Goal: Task Accomplishment & Management: Complete application form

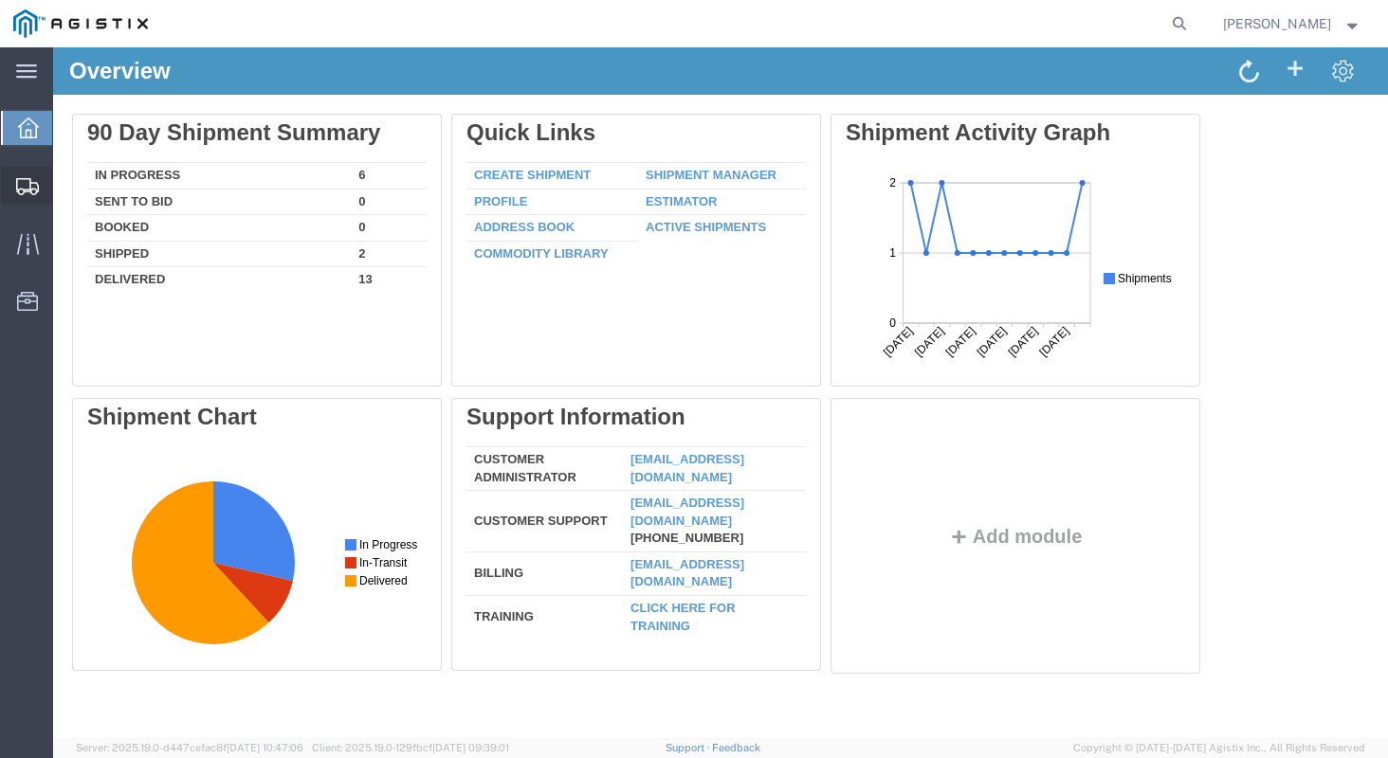
click at [0, 0] on span "Create Shipment" at bounding box center [0, 0] width 0 height 0
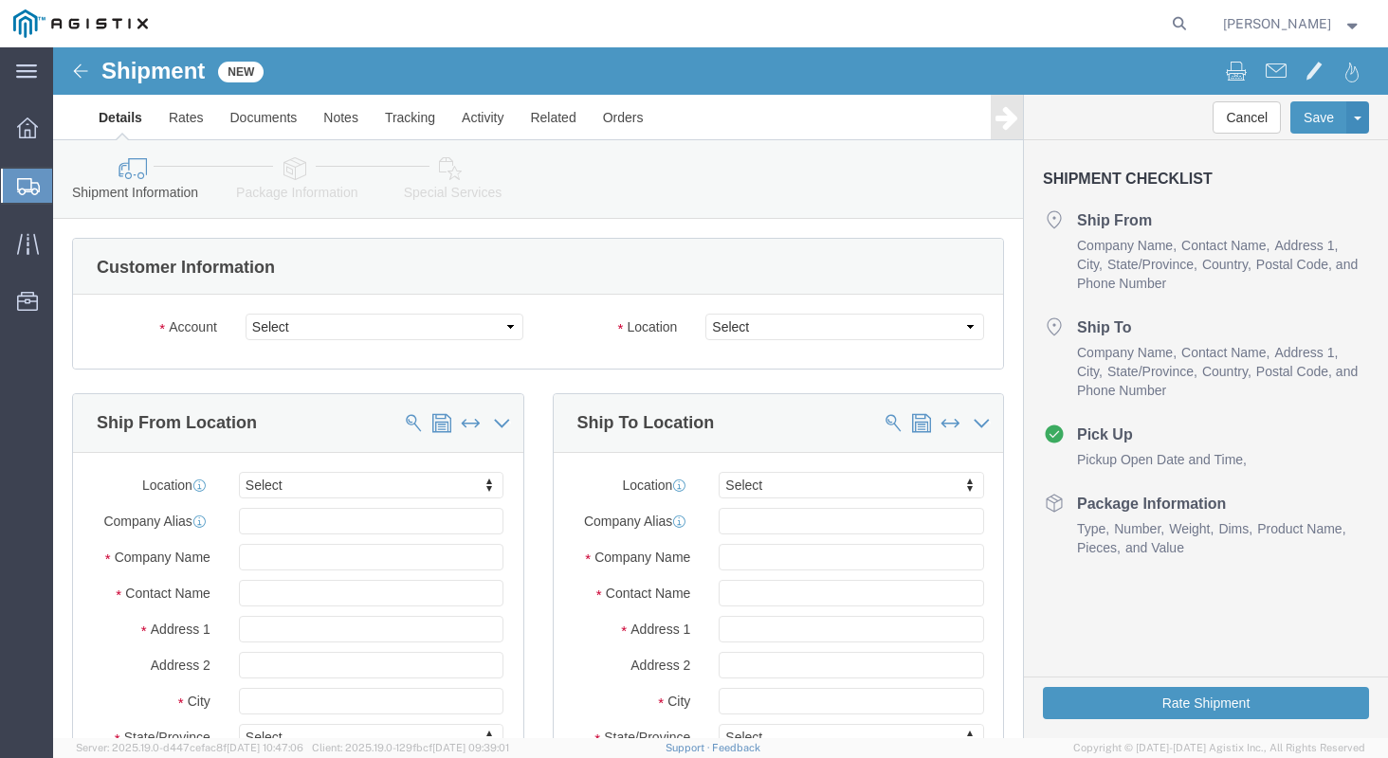
select select
click select "Select [PERSON_NAME] Manufacturing PG&E"
select select "9596"
click select "Select [PERSON_NAME] Manufacturing PG&E"
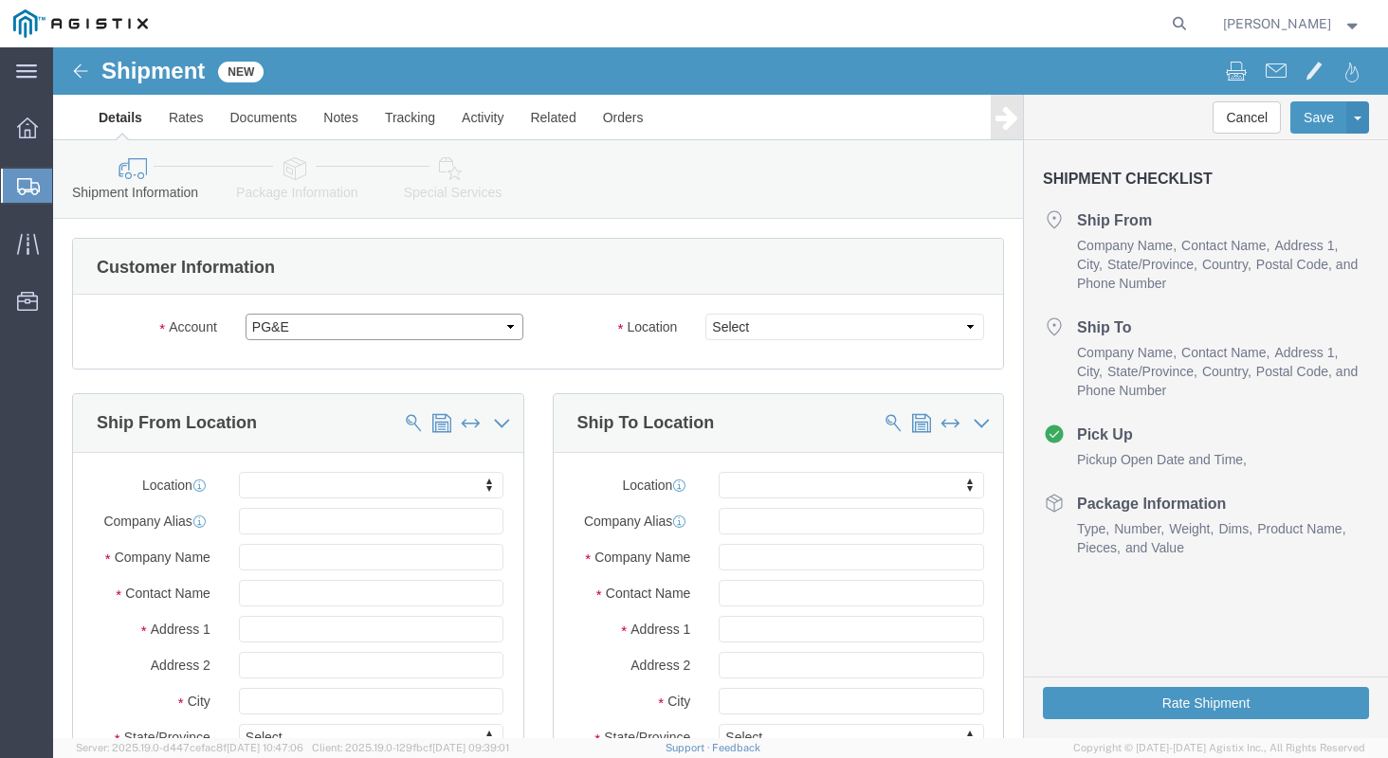
select select "PURCHORD"
select select
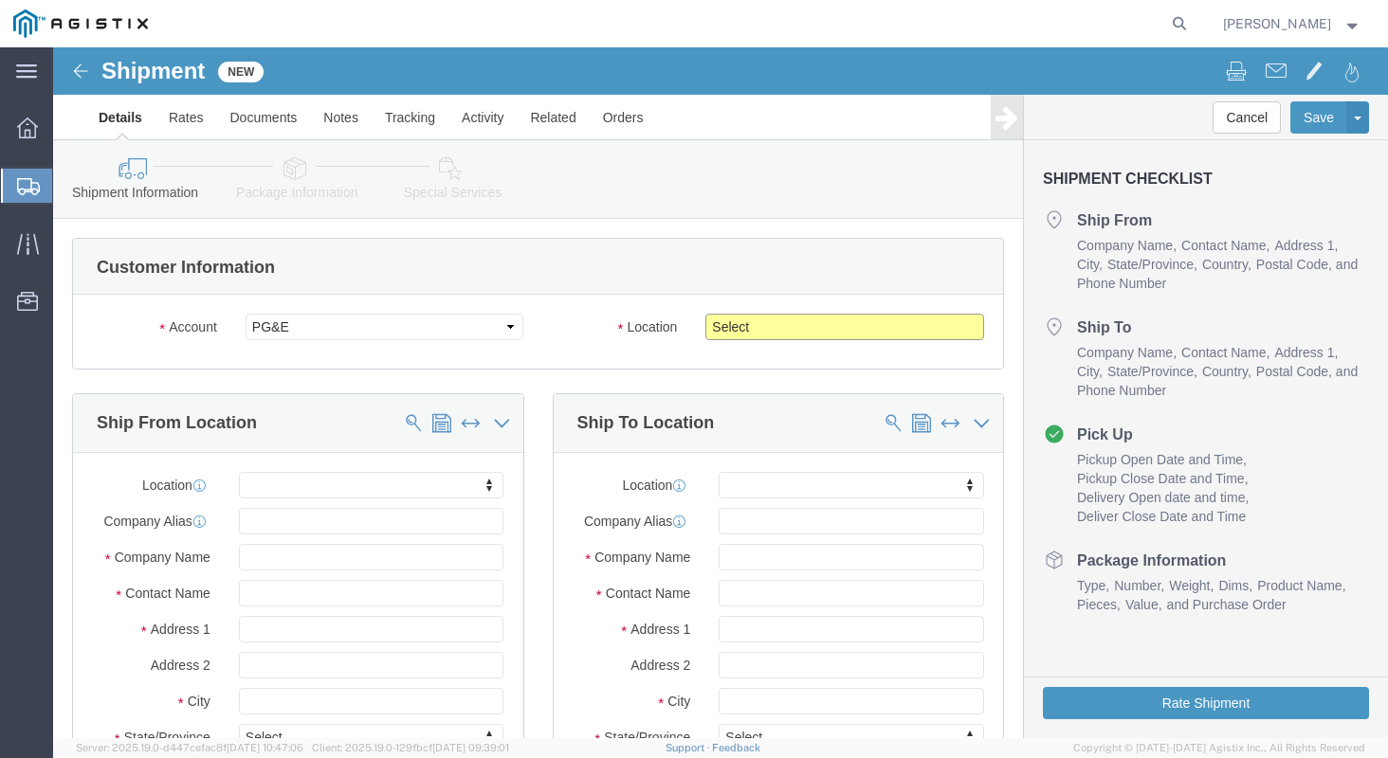
click select "Select All Others [GEOGRAPHIC_DATA] [GEOGRAPHIC_DATA] [GEOGRAPHIC_DATA] [GEOGRA…"
select select "23082"
click select "Select All Others [GEOGRAPHIC_DATA] [GEOGRAPHIC_DATA] [GEOGRAPHIC_DATA] [GEOGRA…"
click input "text"
type input "k"
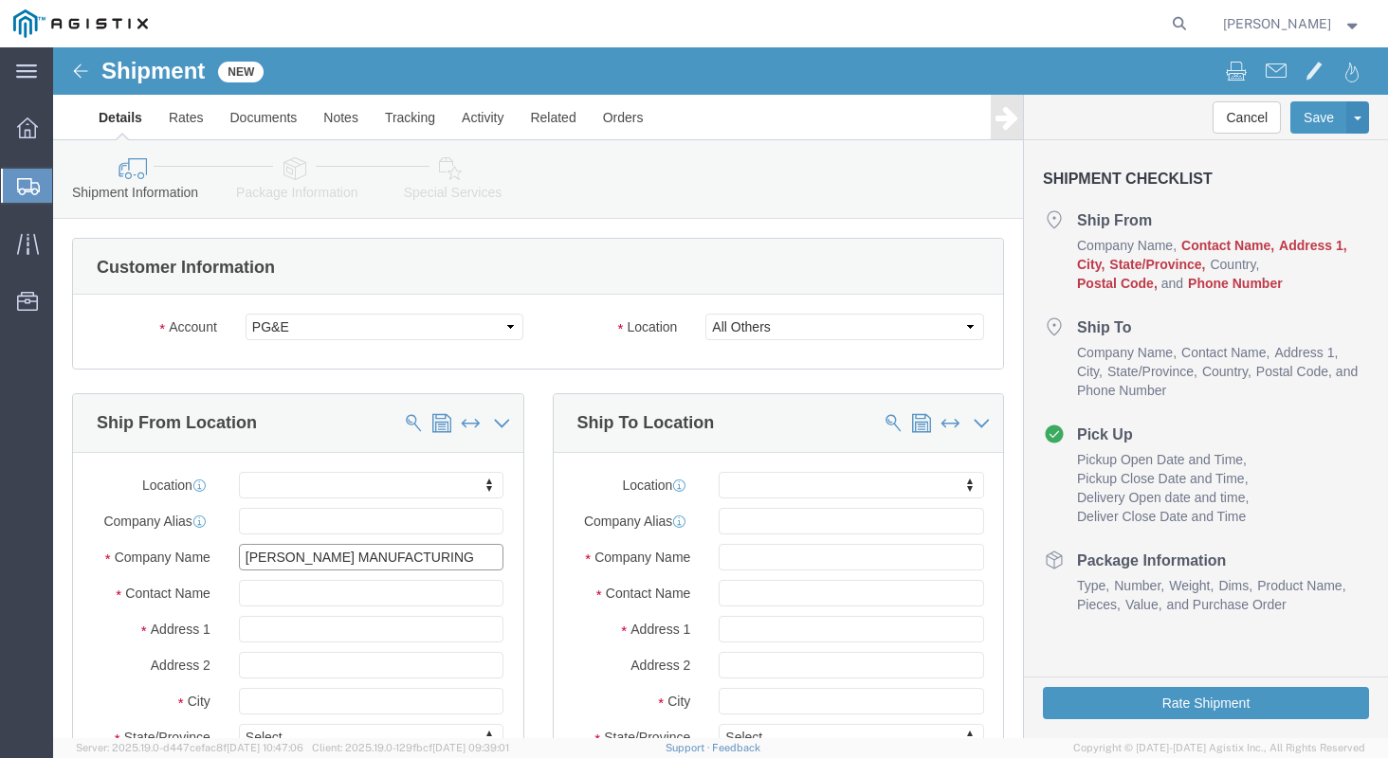
type input "[PERSON_NAME] MANUFACTURING"
type input "[PERSON_NAME]"
type input "[STREET_ADDRESS]"
select select
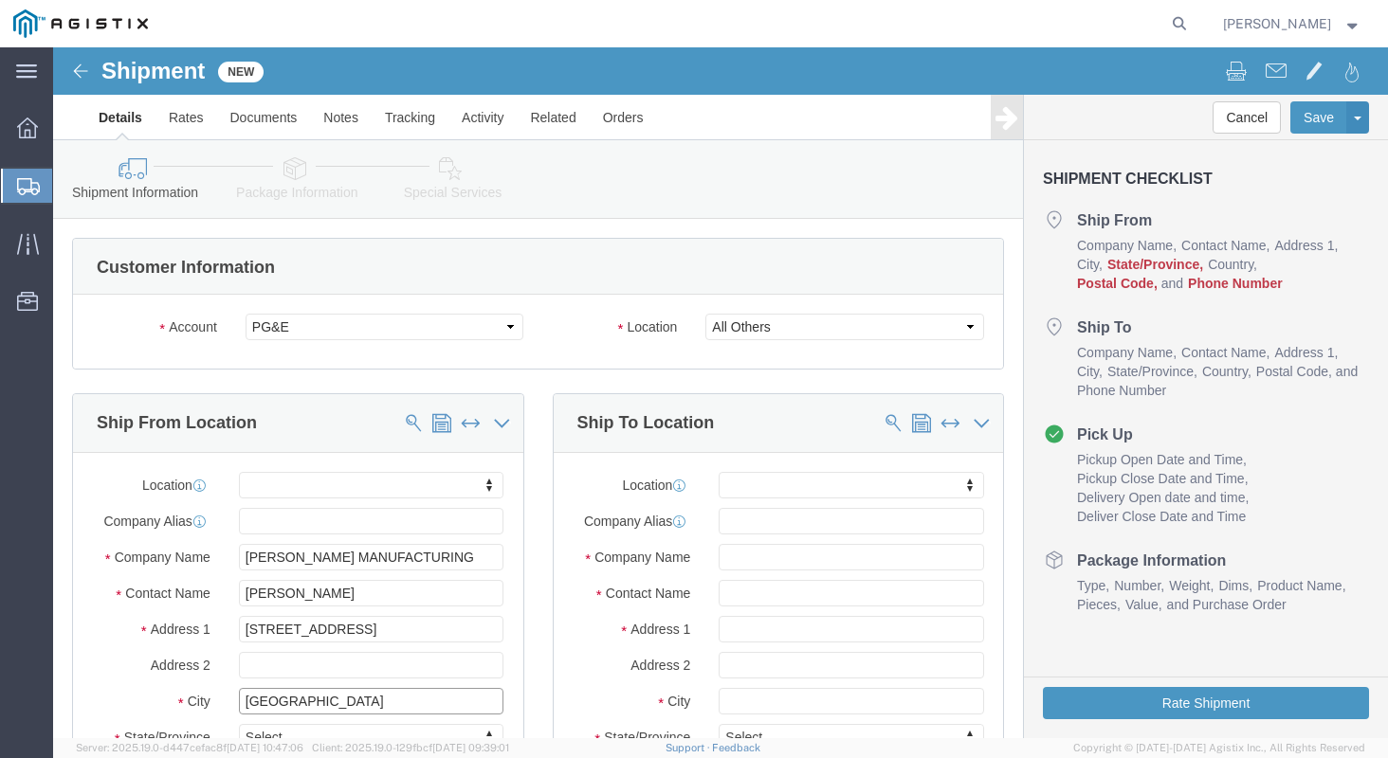
type input "[GEOGRAPHIC_DATA]"
select select
type input "M"
type input "MI"
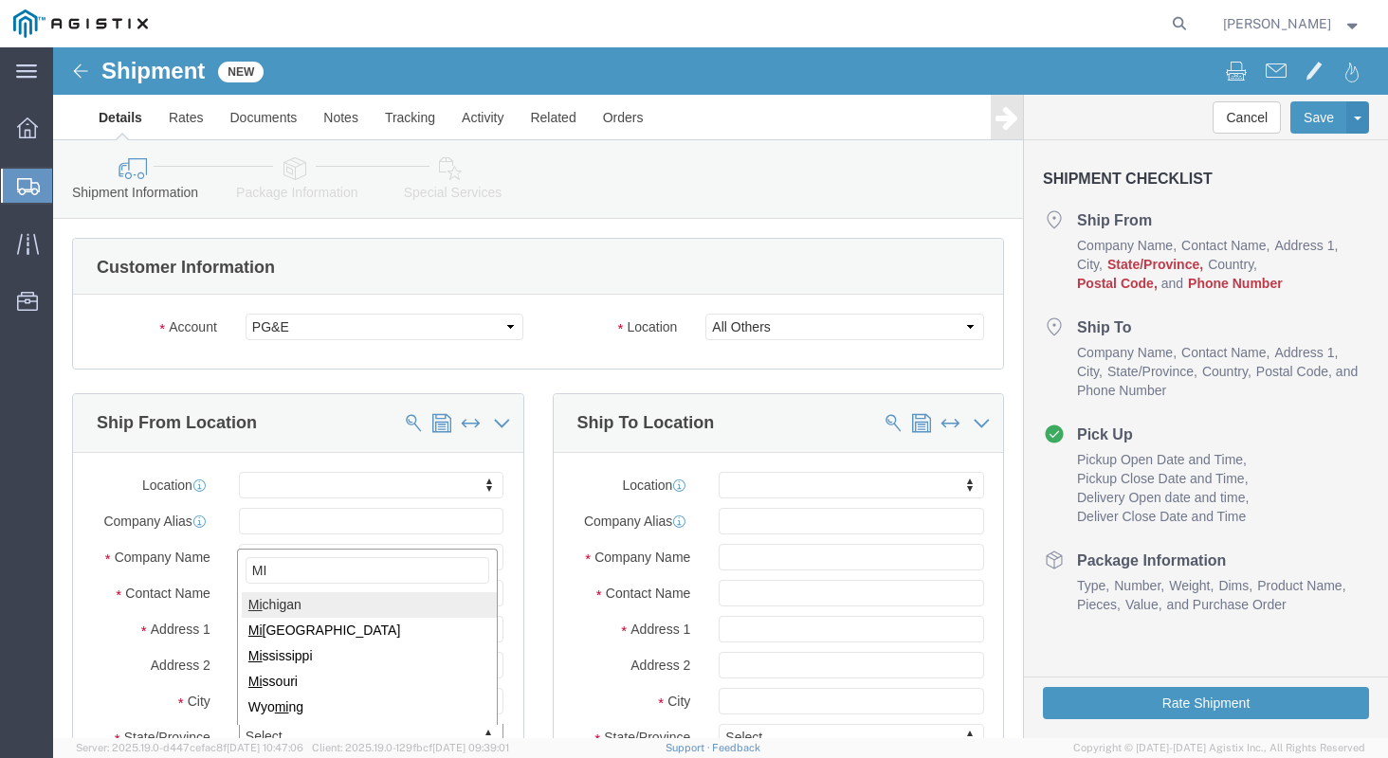
type input "MI"
select select
select select "MI"
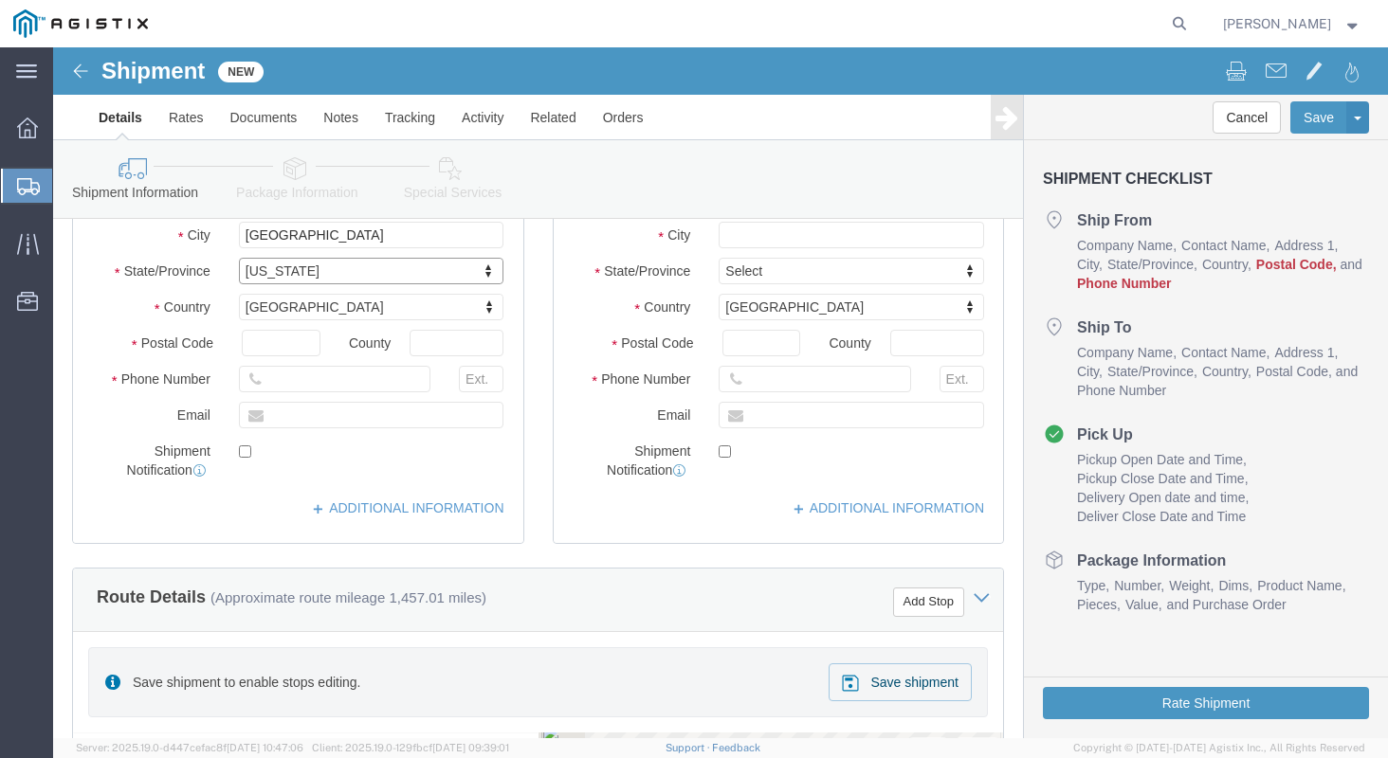
scroll to position [472, 0]
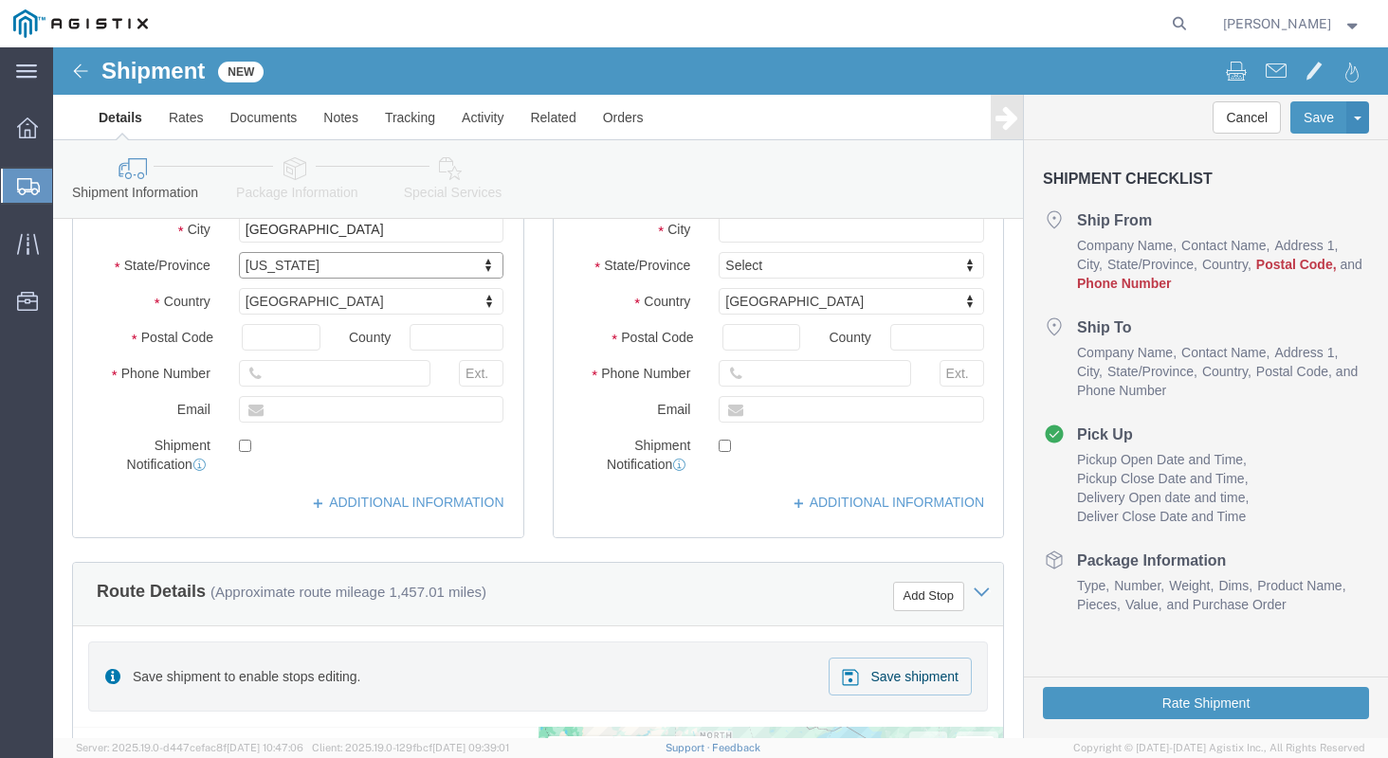
click div "Location My Profile Location (OBSOLETE) [PERSON_NAME] SC - GC TRAILER (OBSOLETE…"
click input "text"
type input "48706"
select select
click input "text"
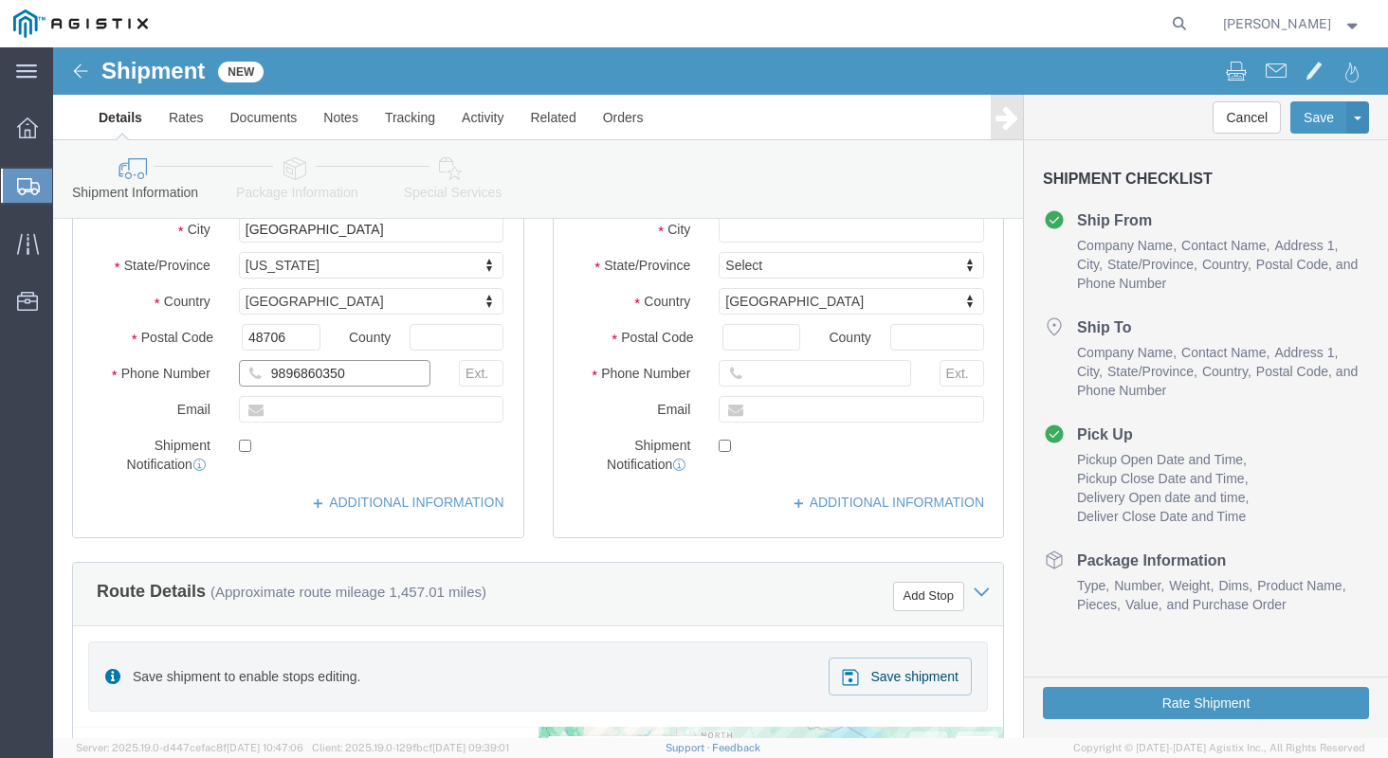
type input "9896860350"
click div "Location My Profile Location (OBSOLETE) [PERSON_NAME] SC - GC TRAILER (OBSOLETE…"
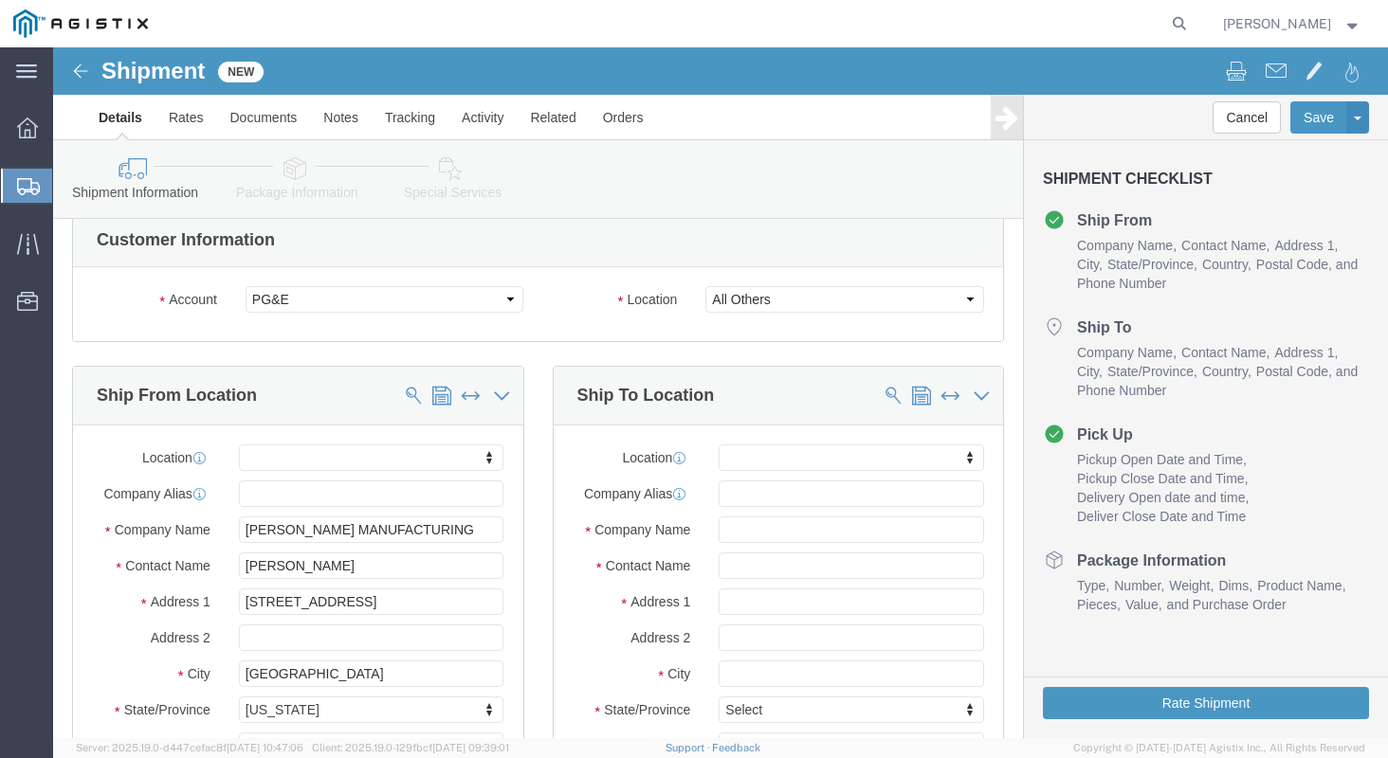
scroll to position [22, 0]
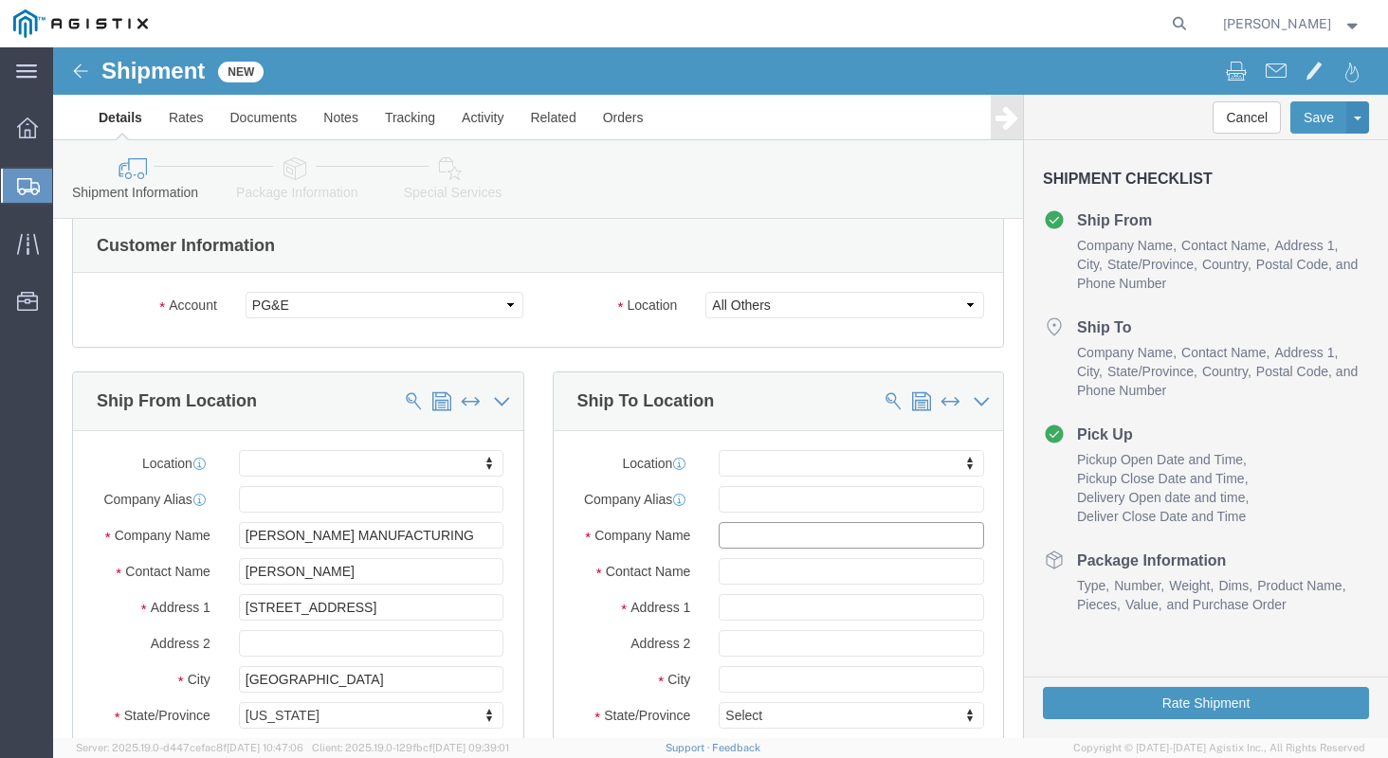
click input "text"
type input "MROIS"
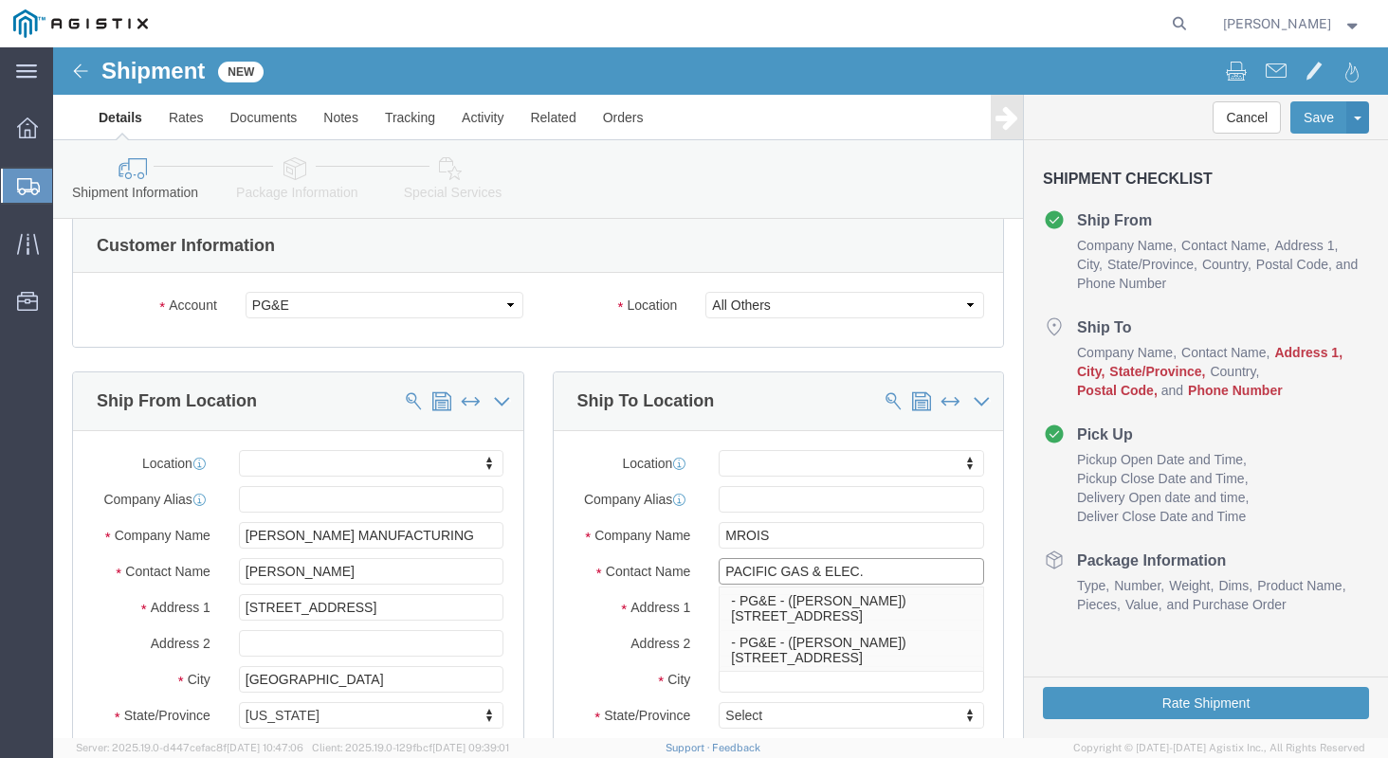
type input "PACIFIC GAS & ELEC."
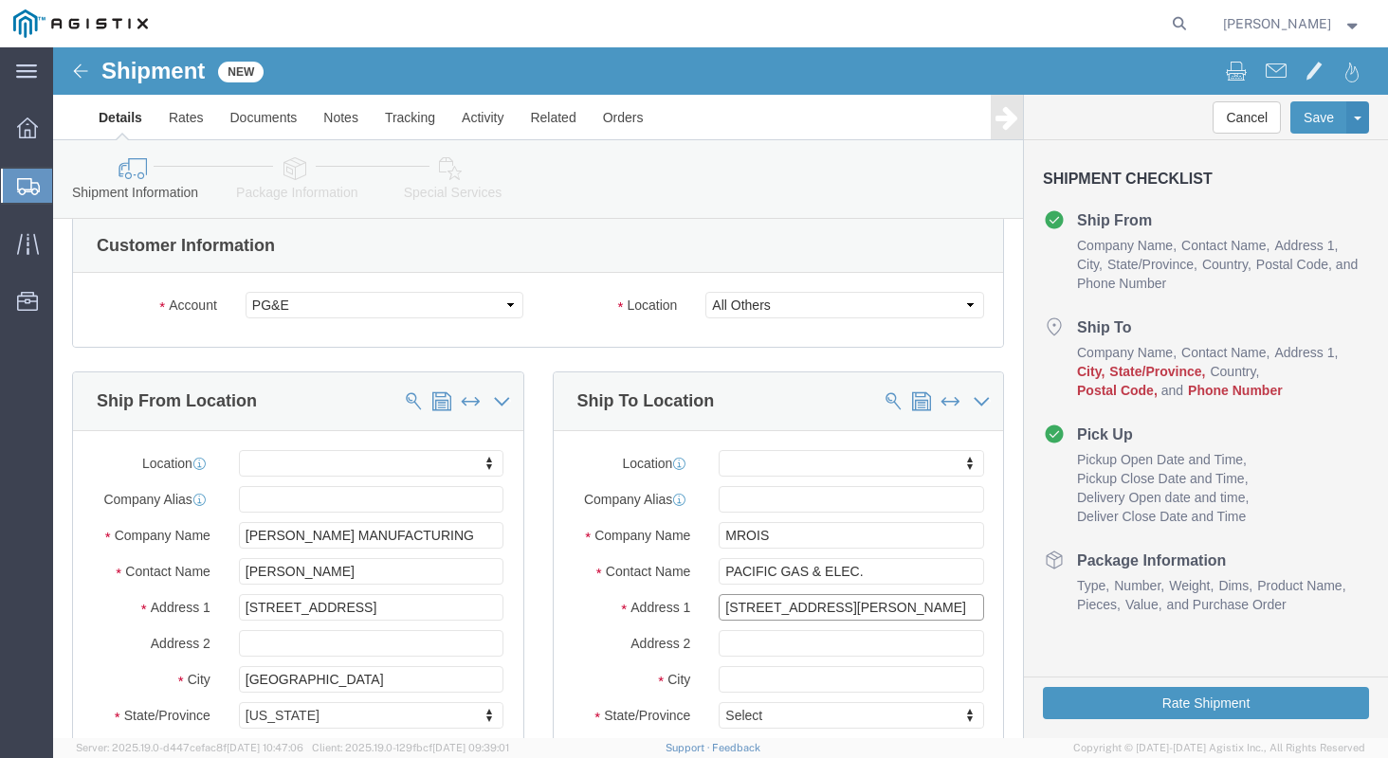
type input "[STREET_ADDRESS][PERSON_NAME]"
select select
type input "STOCKTON MATERIALS"
type input "95204"
select select
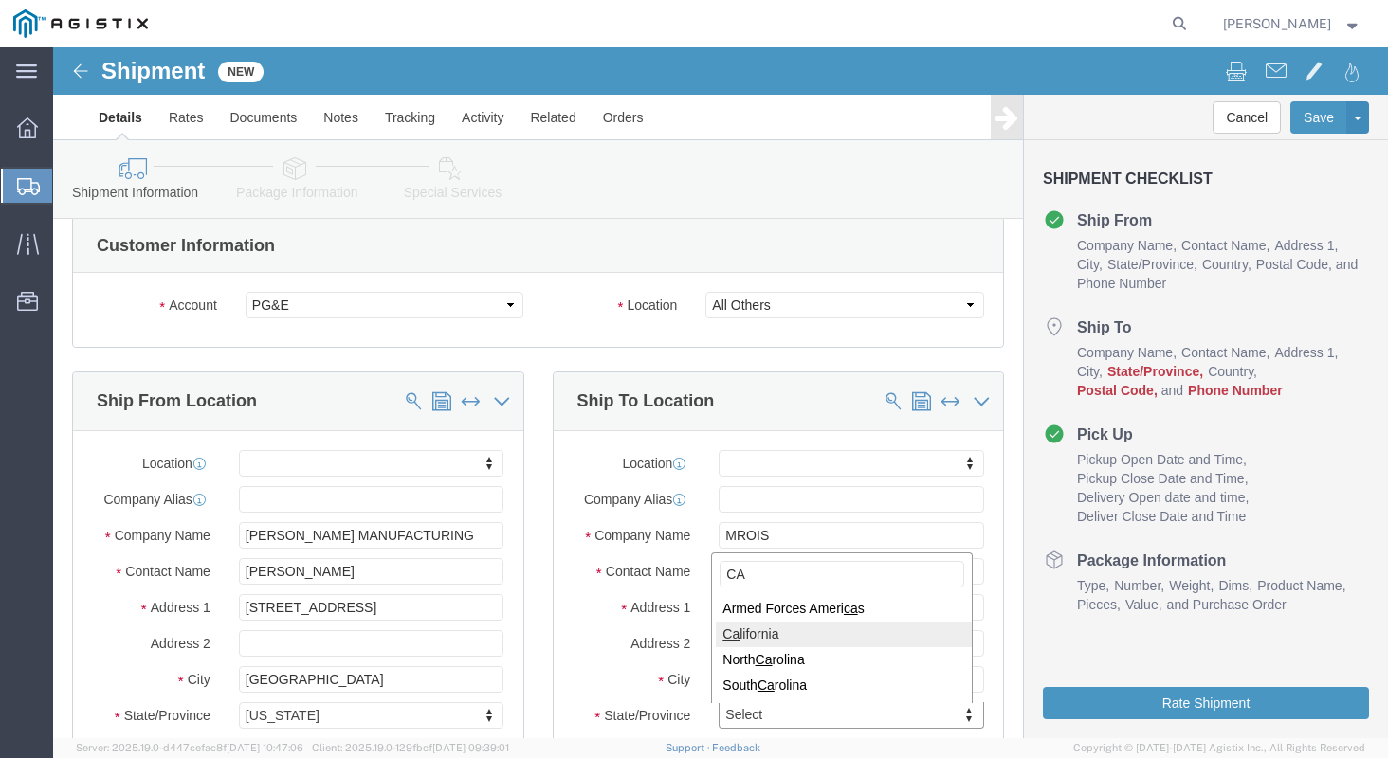
type input "CA"
select select
select select "CA"
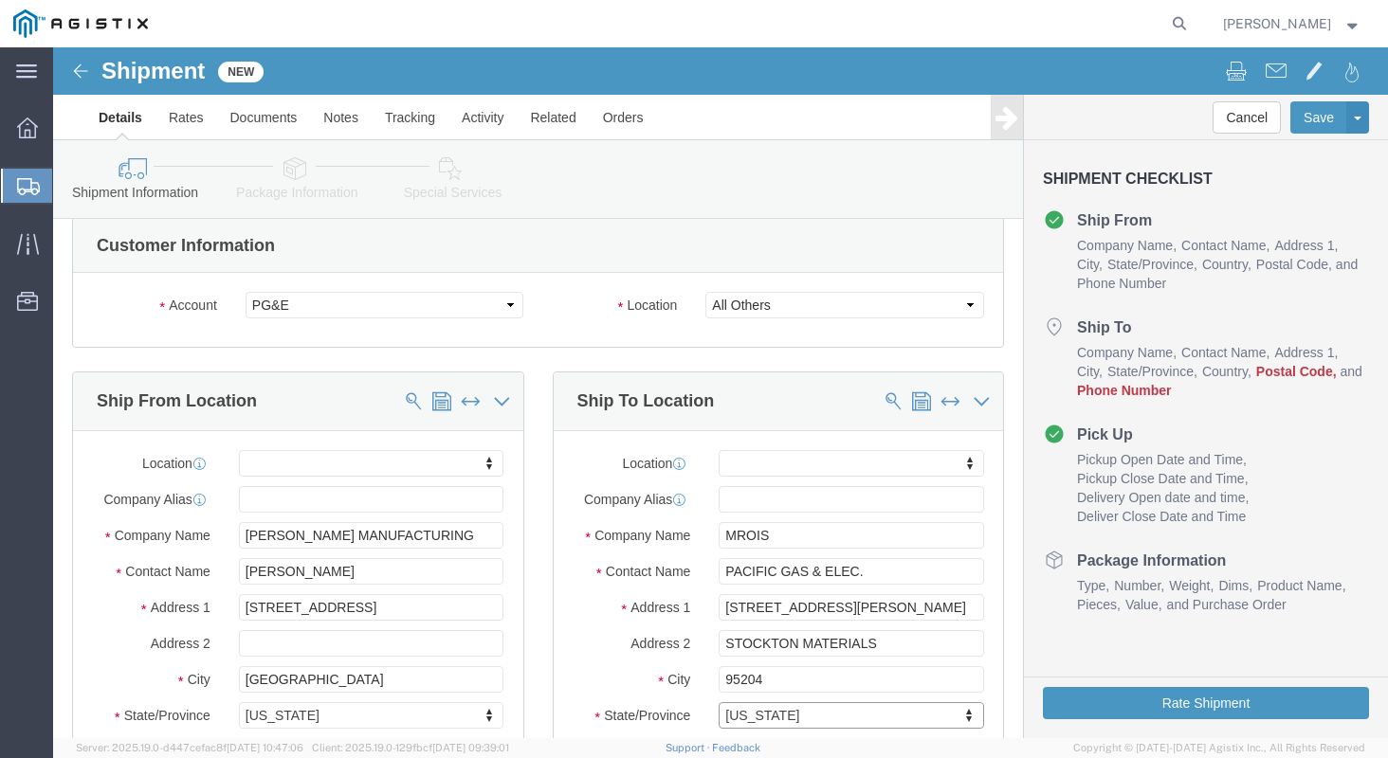
click div "Location My Profile Location (OBSOLETE) [PERSON_NAME] SC - GC TRAILER (OBSOLETE…"
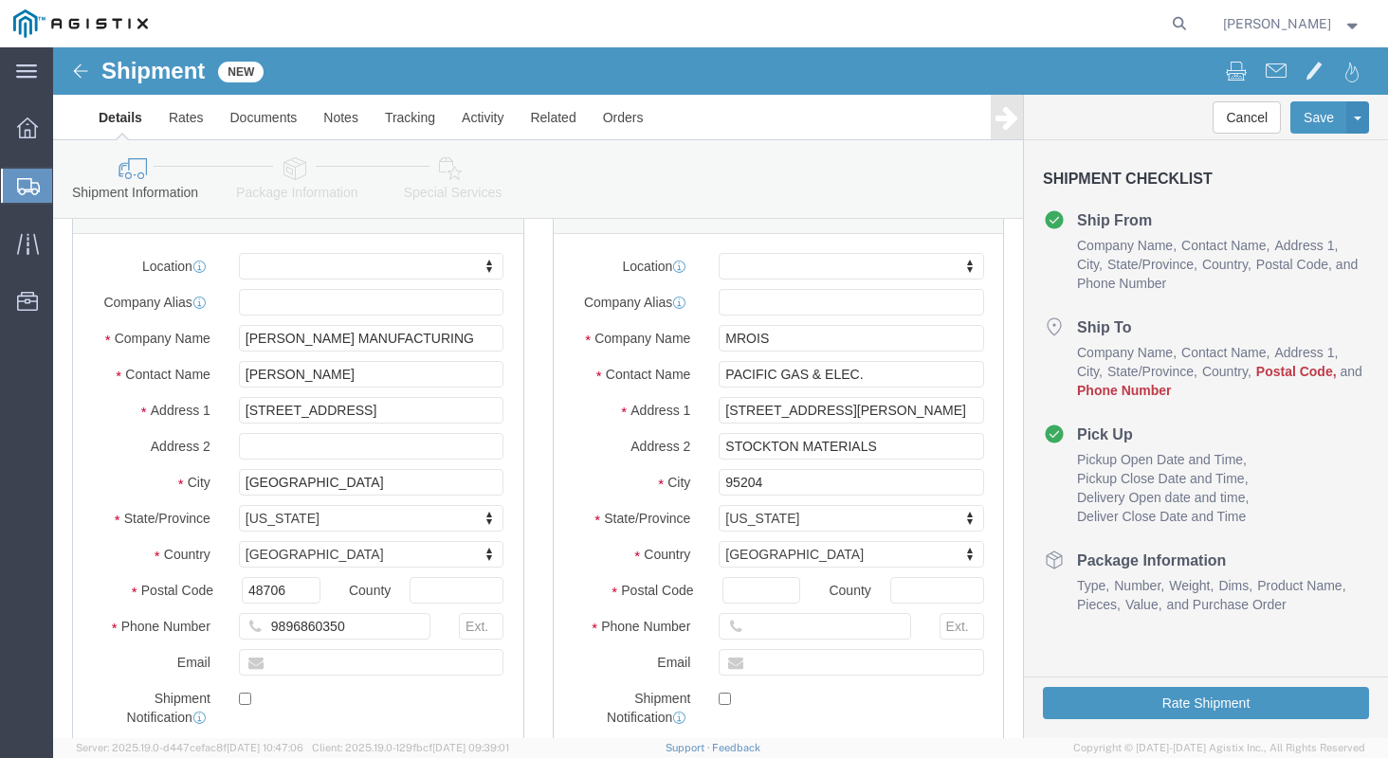
scroll to position [297, 0]
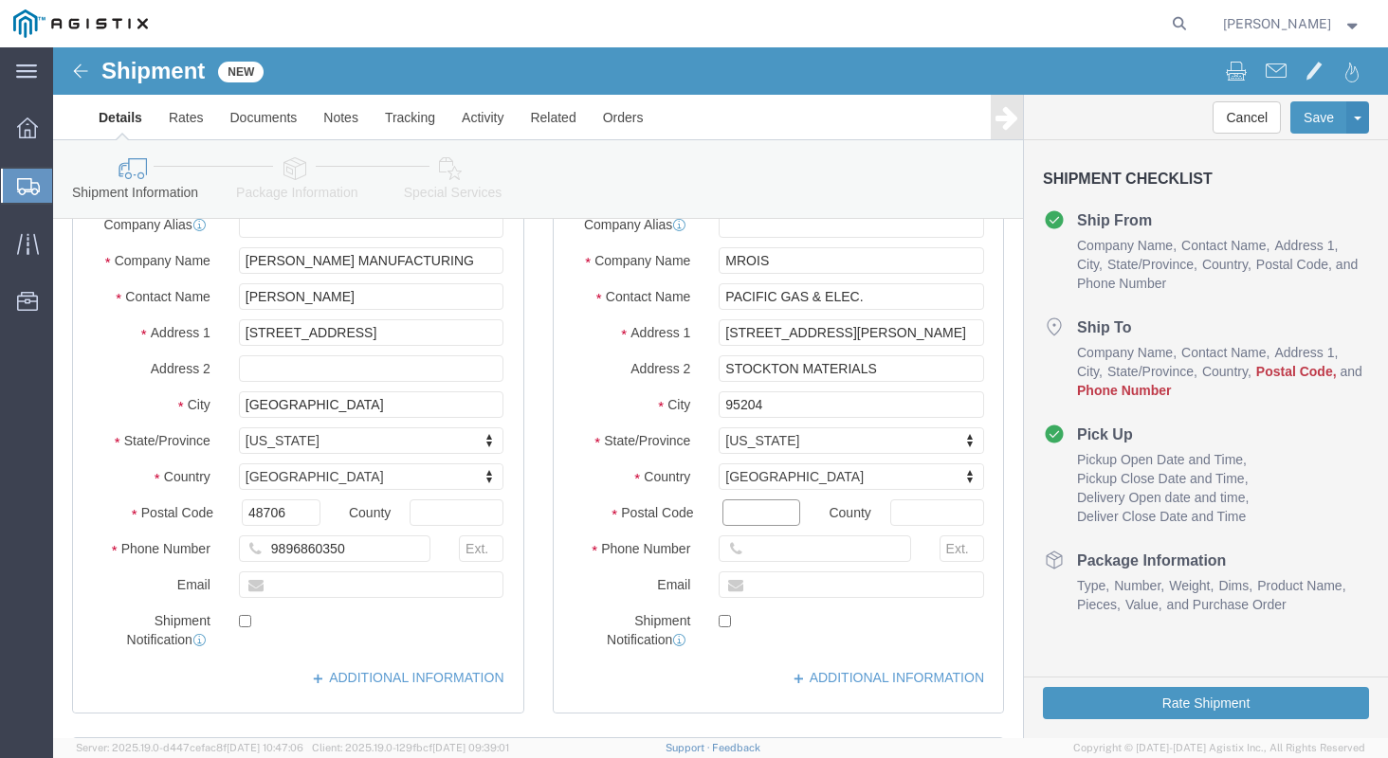
click input "Postal Code"
type input "95204"
select select
type input "7077478421"
click div "Postal Code 95204"
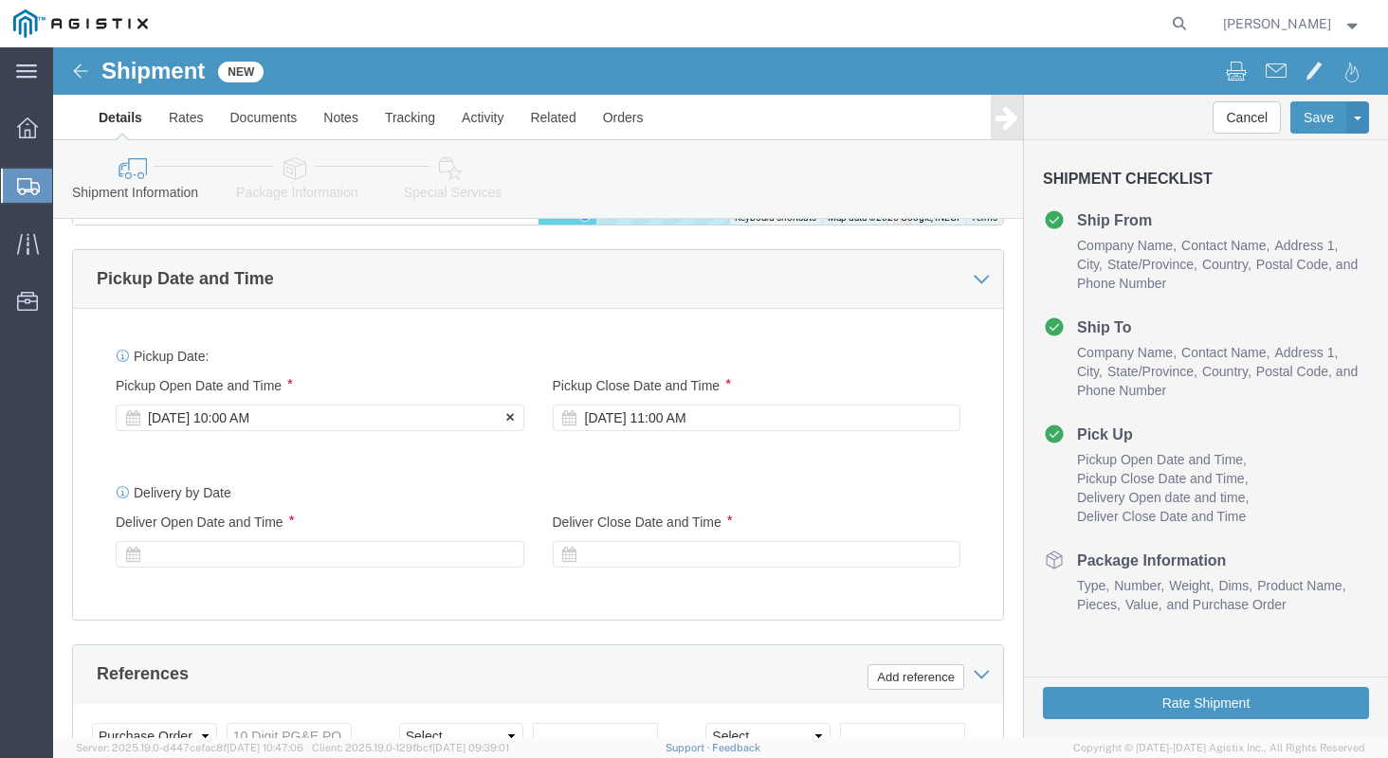
click div "[DATE] 10:00 AM"
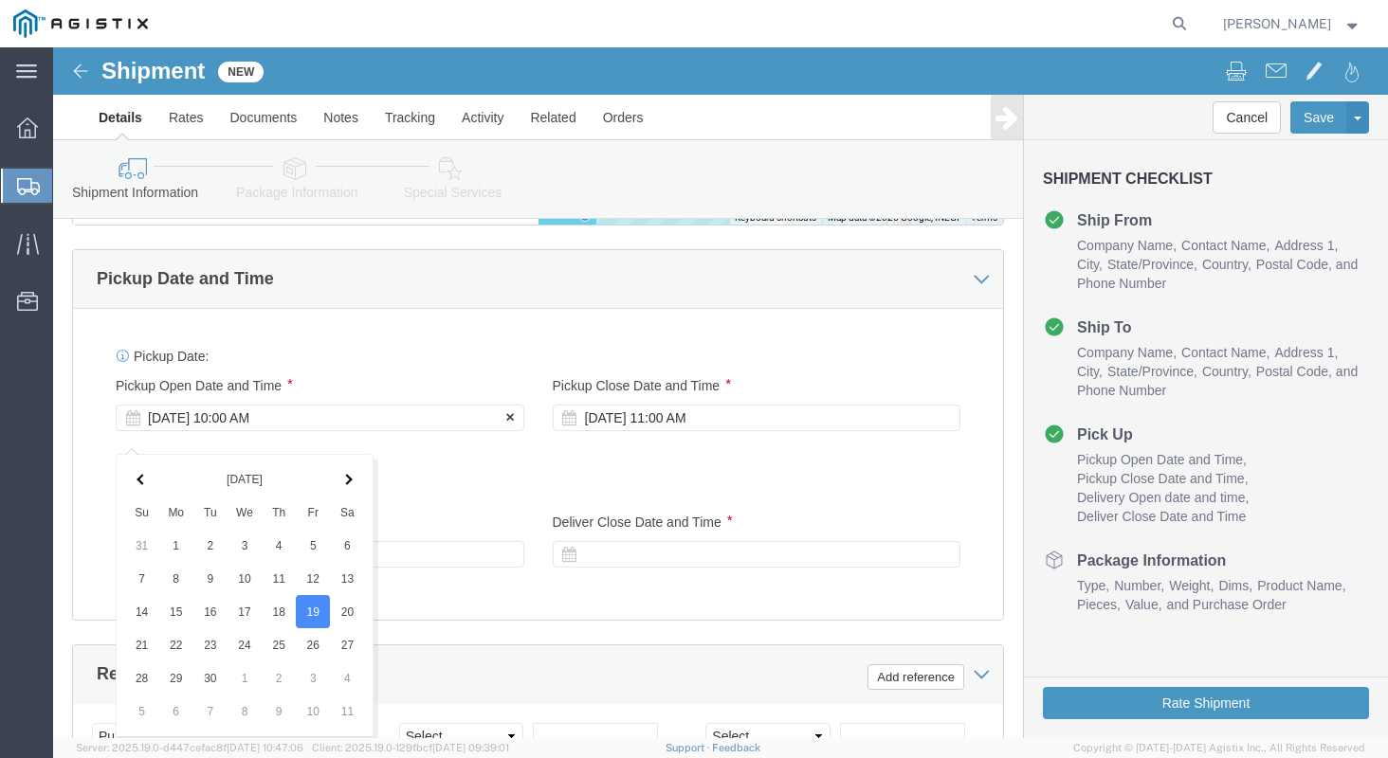
scroll to position [1611, 0]
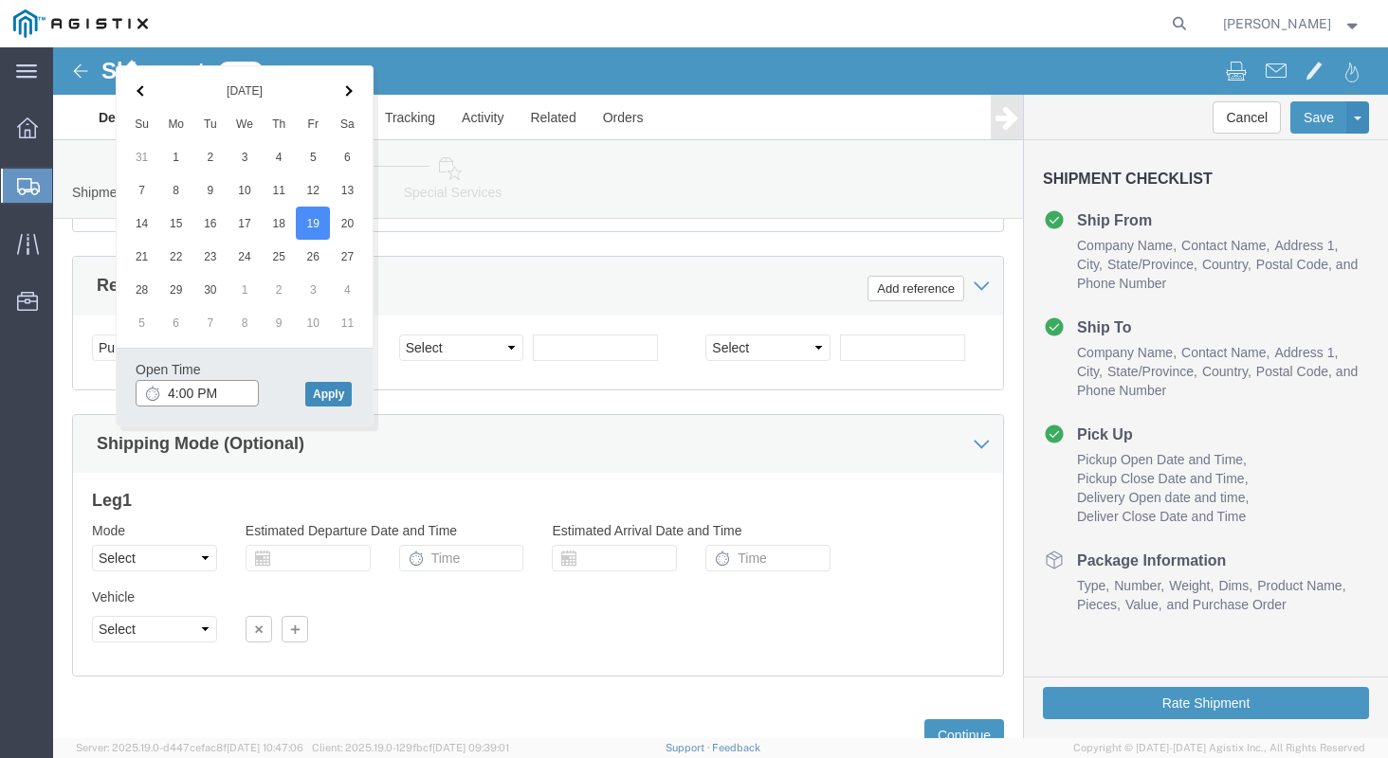
type input "4:00 PM"
click button "Apply"
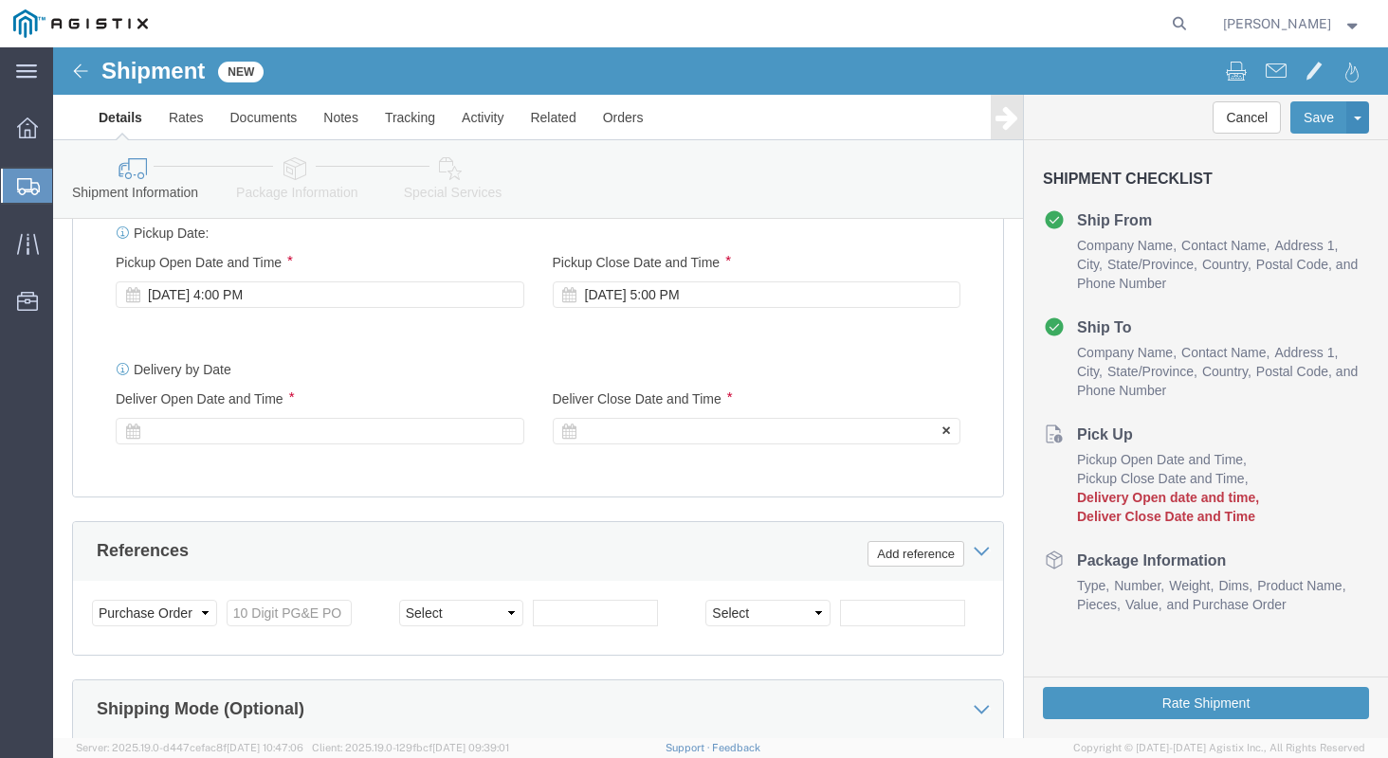
scroll to position [1342, 0]
click div "[DATE] 5:00 PM"
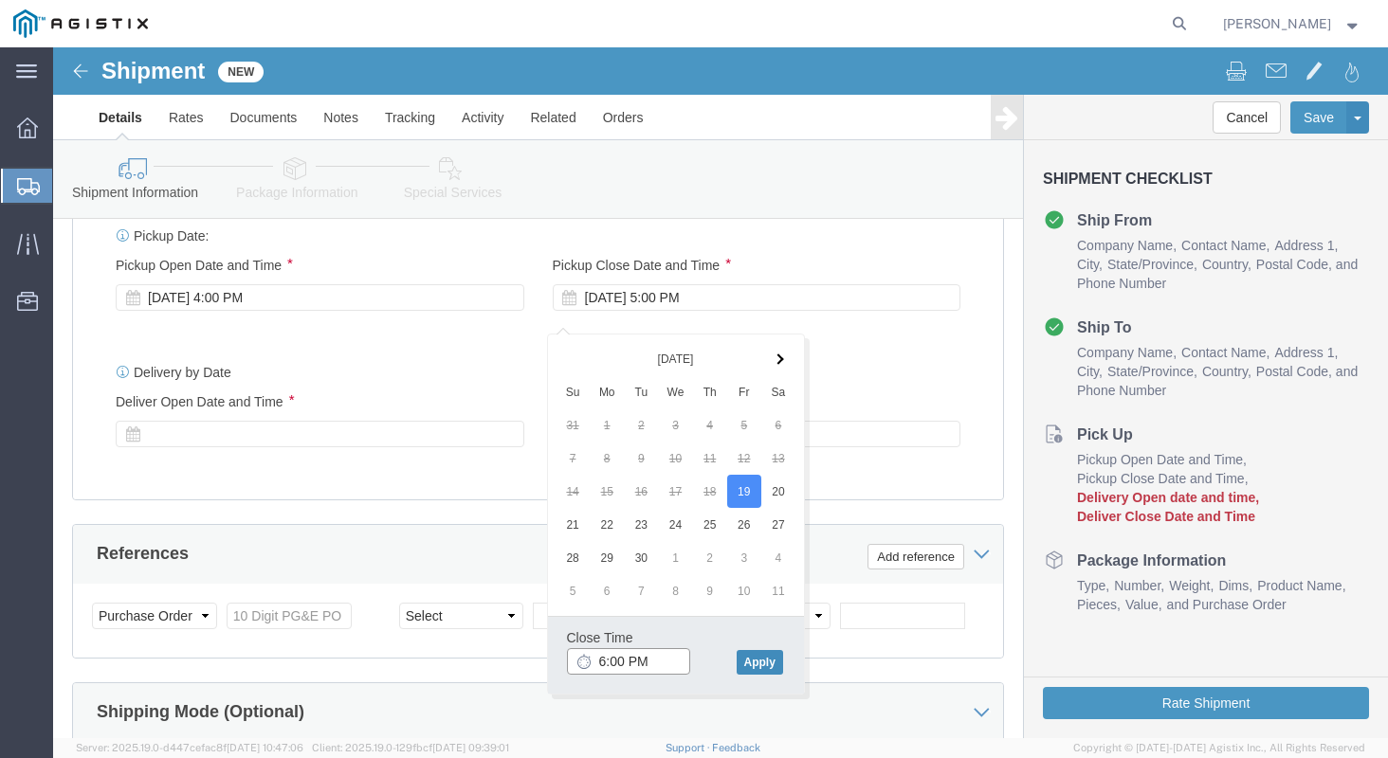
type input "6:00 PM"
click button "Apply"
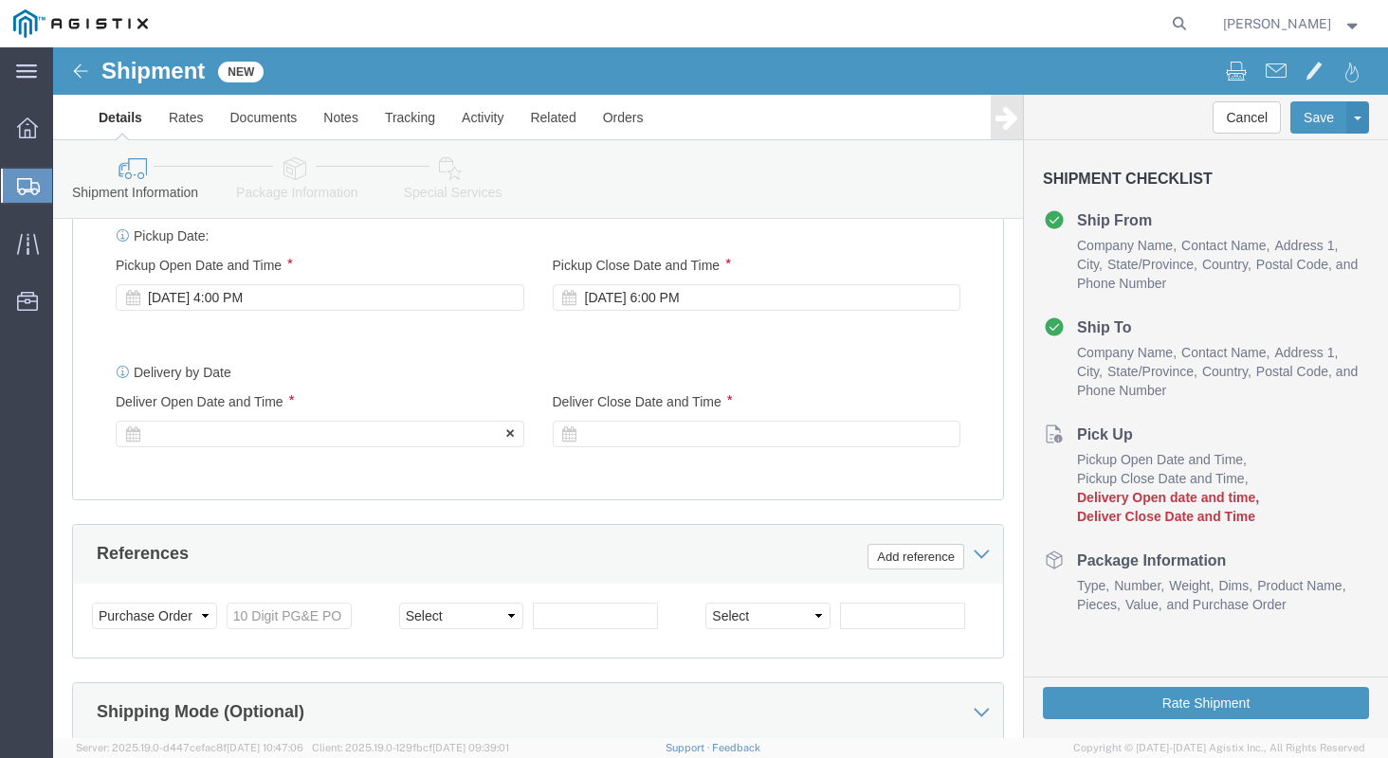
click div
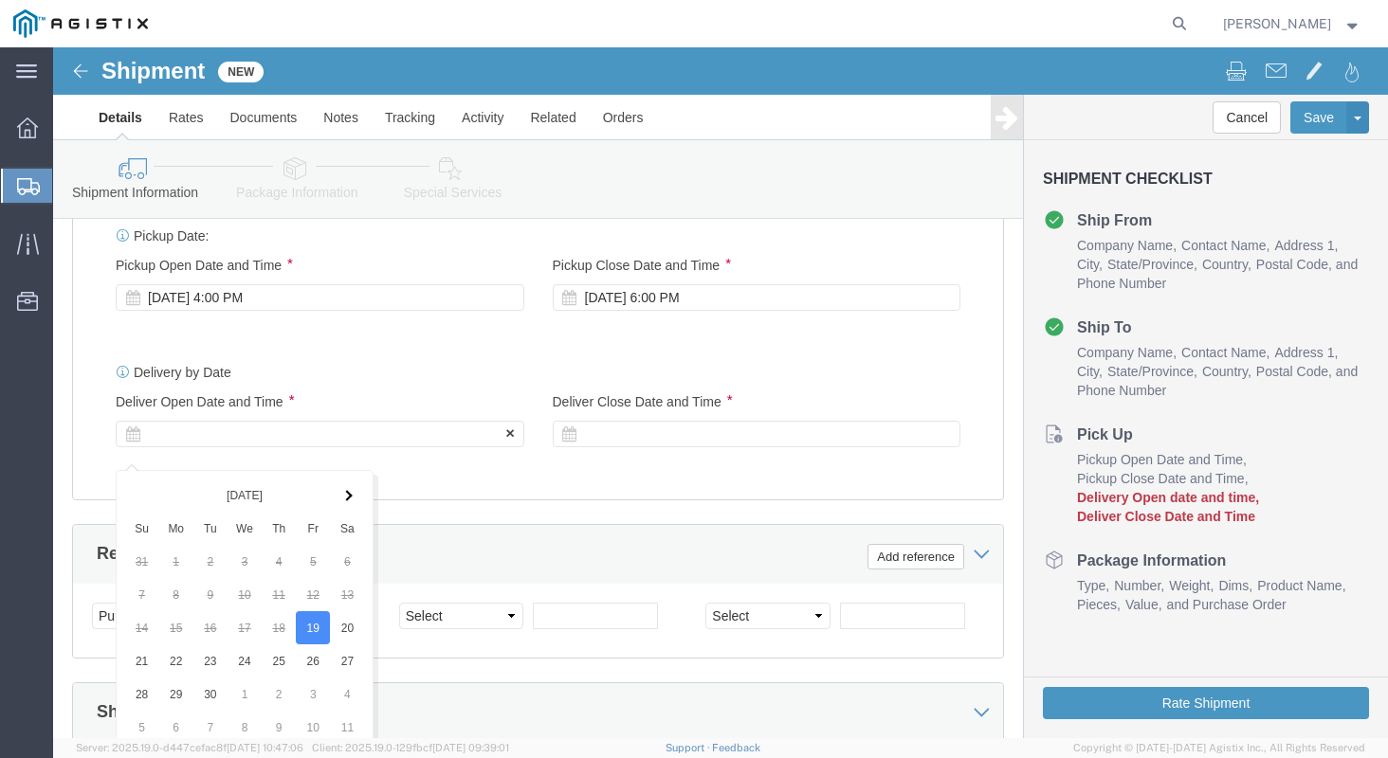
scroll to position [1701, 0]
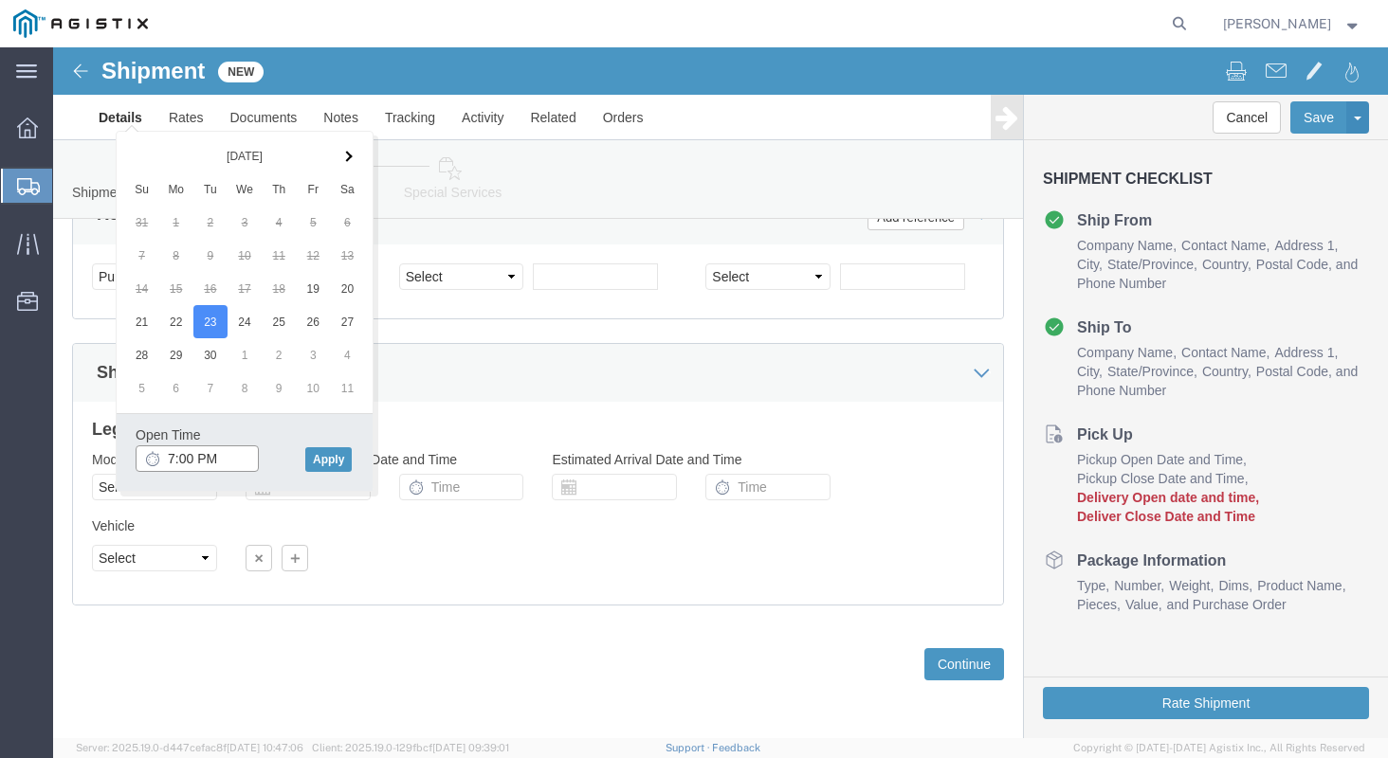
click input "7:00 PM"
type input "8:00 AM"
click button "Apply"
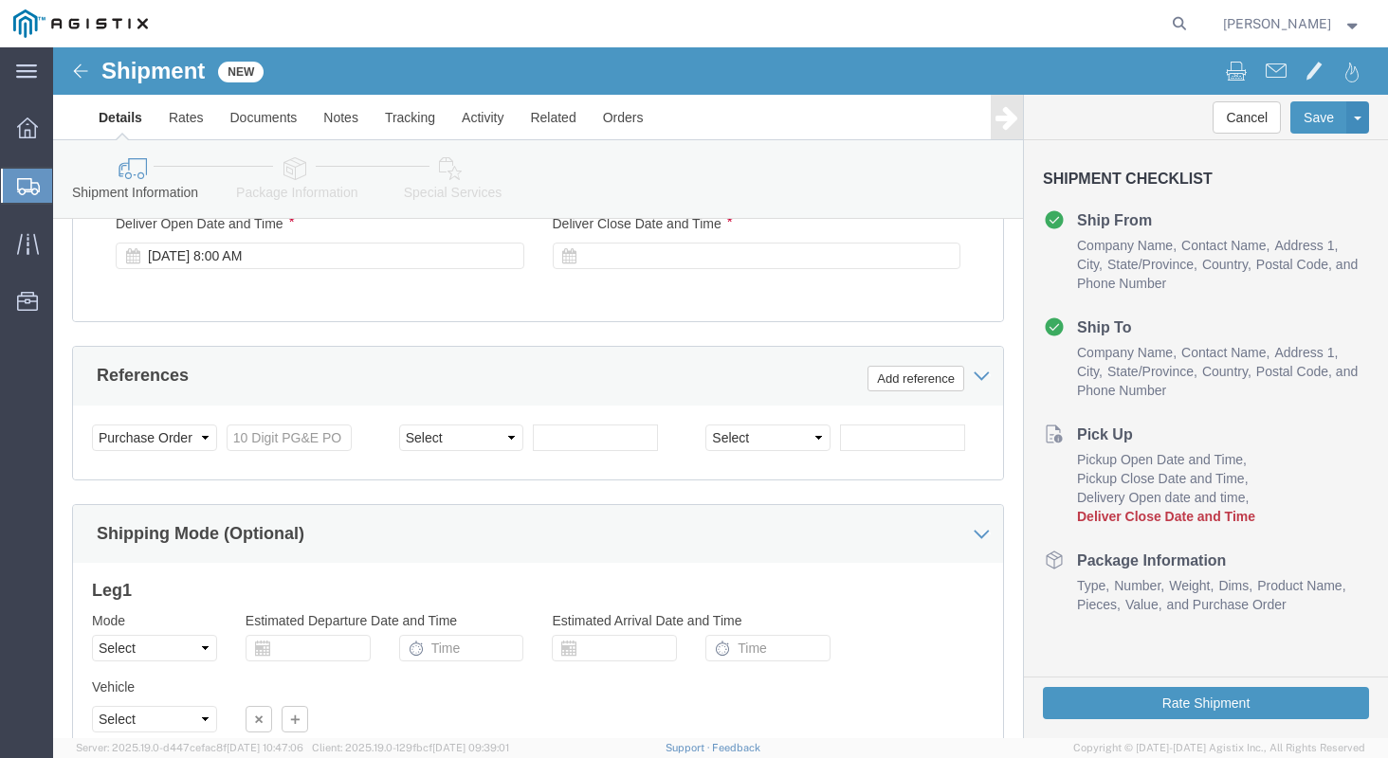
scroll to position [1519, 0]
click div
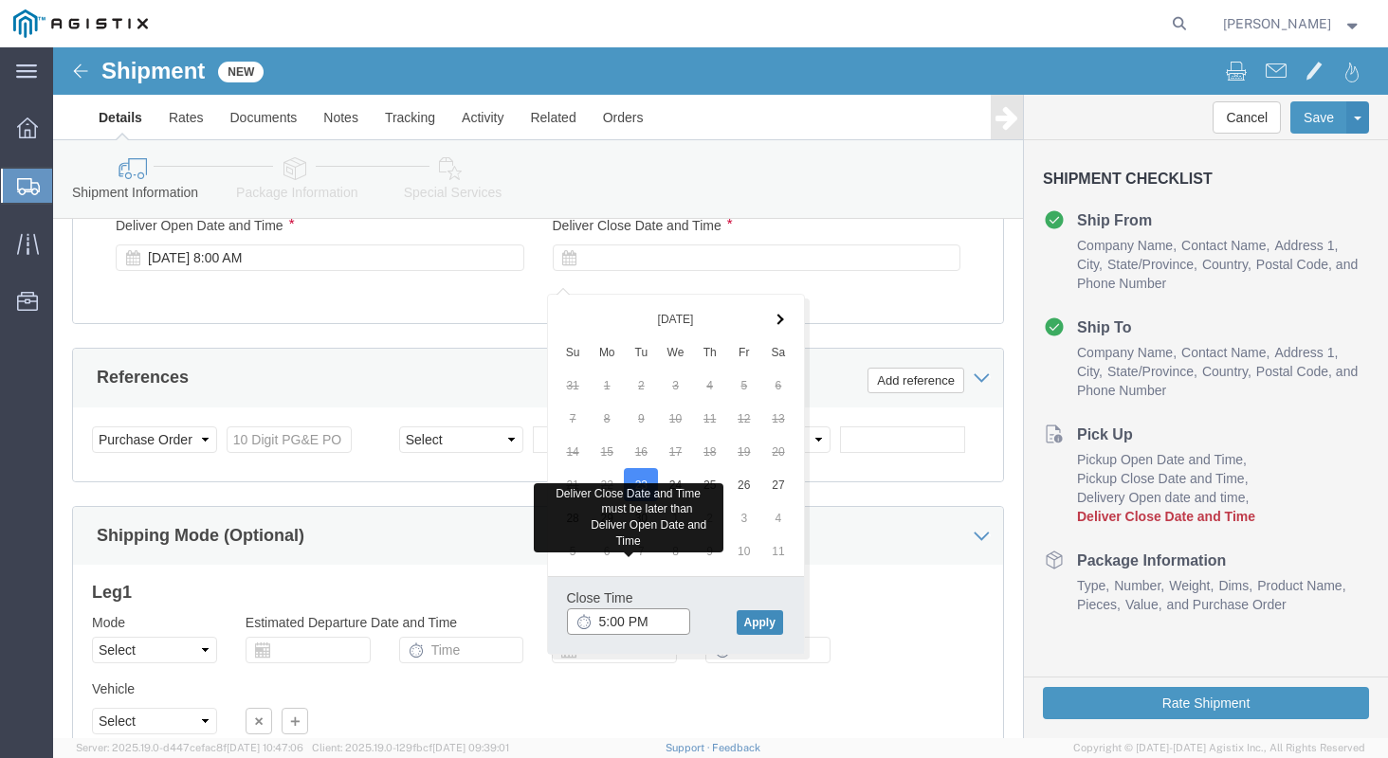
type input "5:00 PM"
click button "Apply"
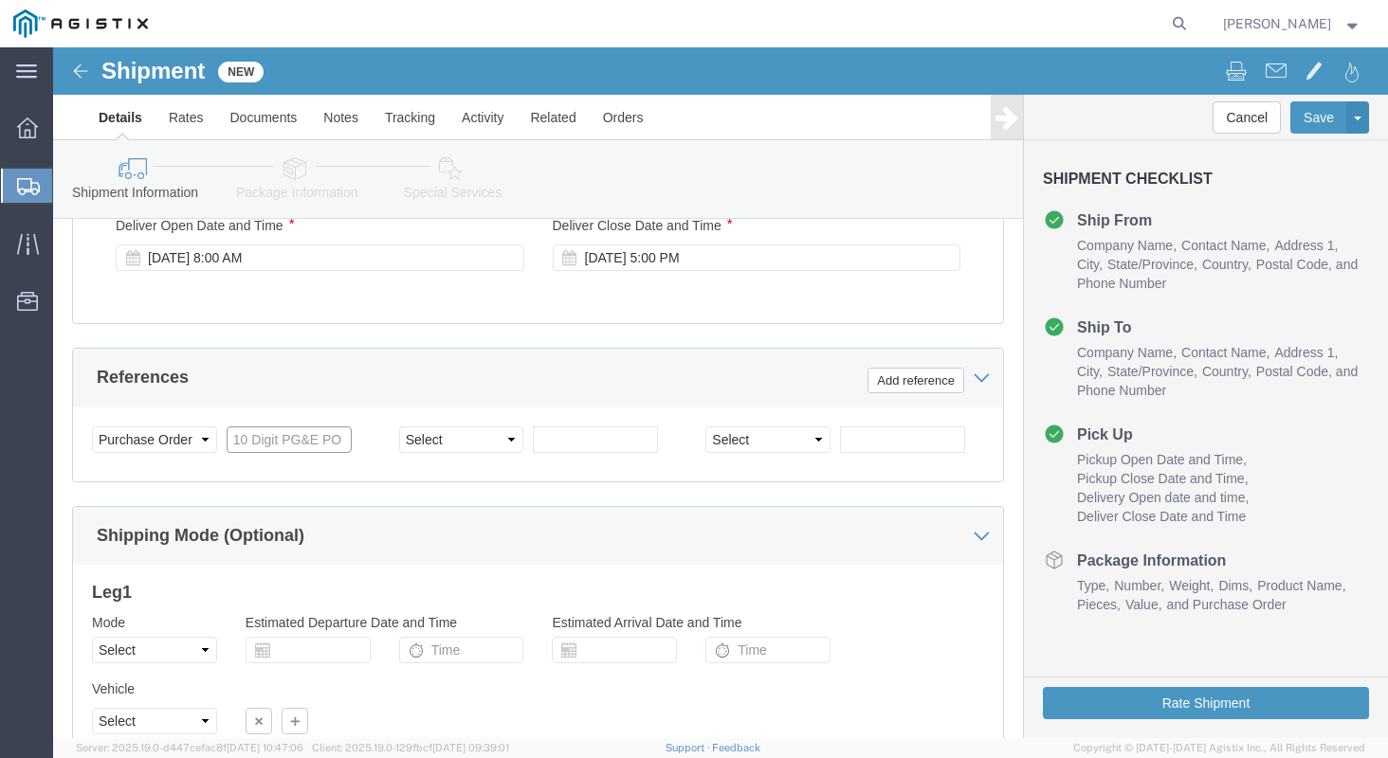
click input "text"
type input "3501416183"
click div "Shipping Mode (Optional)"
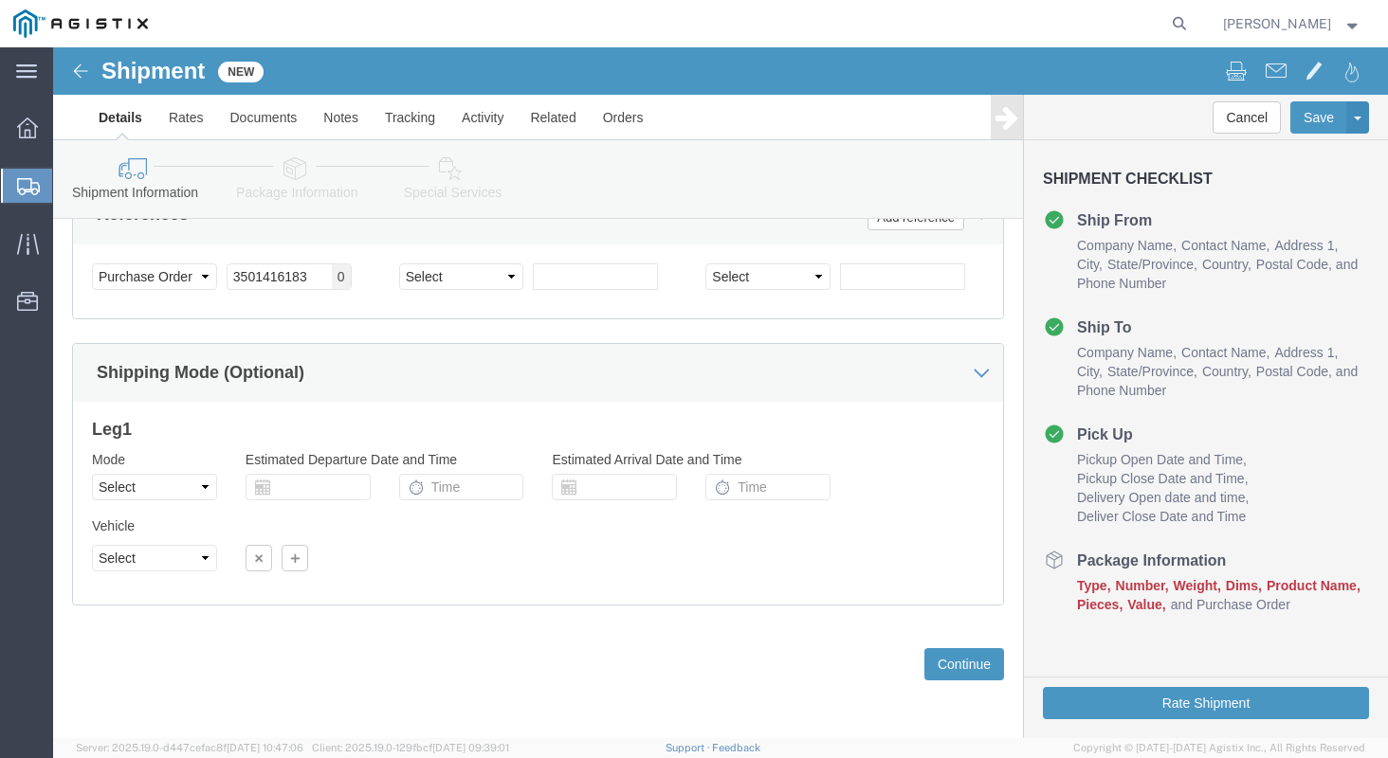
scroll to position [1701, 0]
click button "Continue"
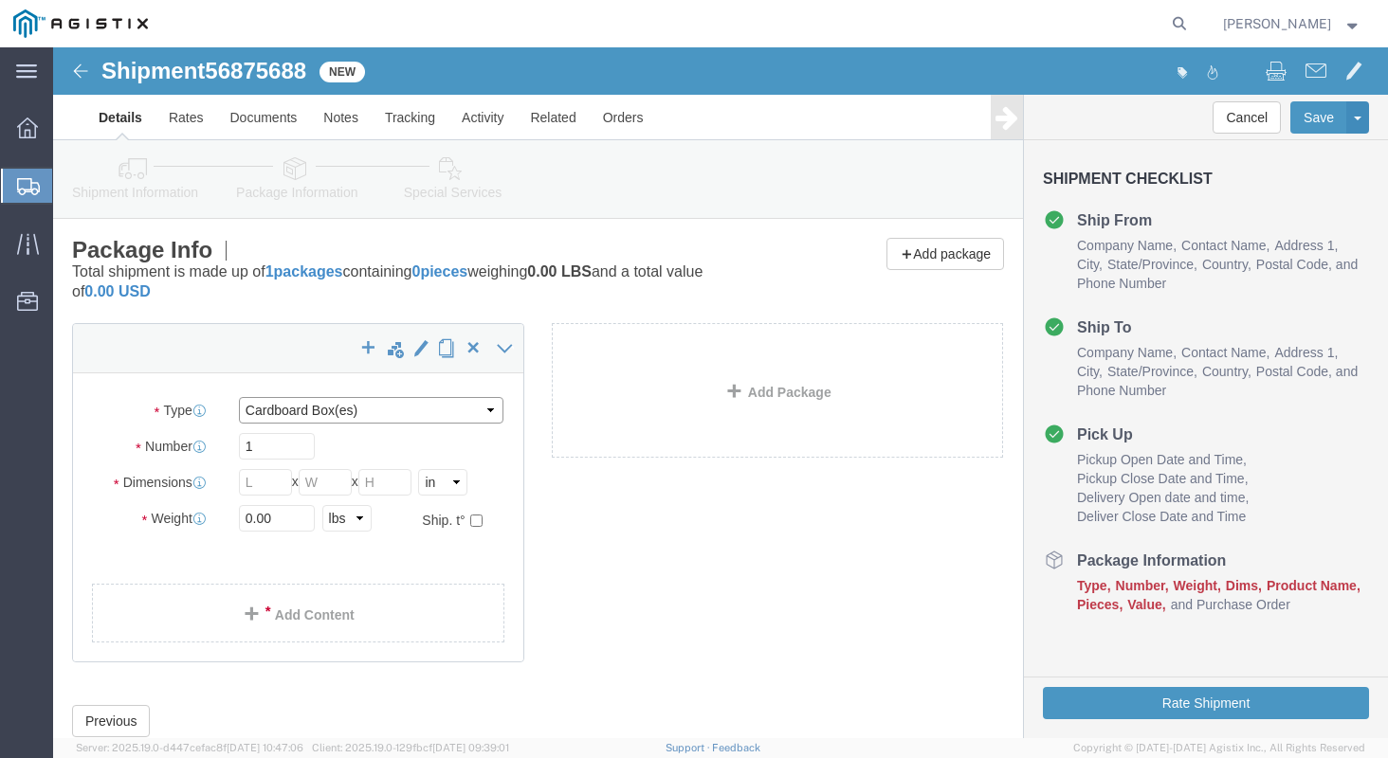
click select "Select Bulk Bundle(s) Cardboard Box(es) Carton(s) Crate(s) Drum(s) (Fiberboard)…"
select select "PSNS"
click select "Select Bulk Bundle(s) Cardboard Box(es) Carton(s) Crate(s) Drum(s) (Fiberboard)…"
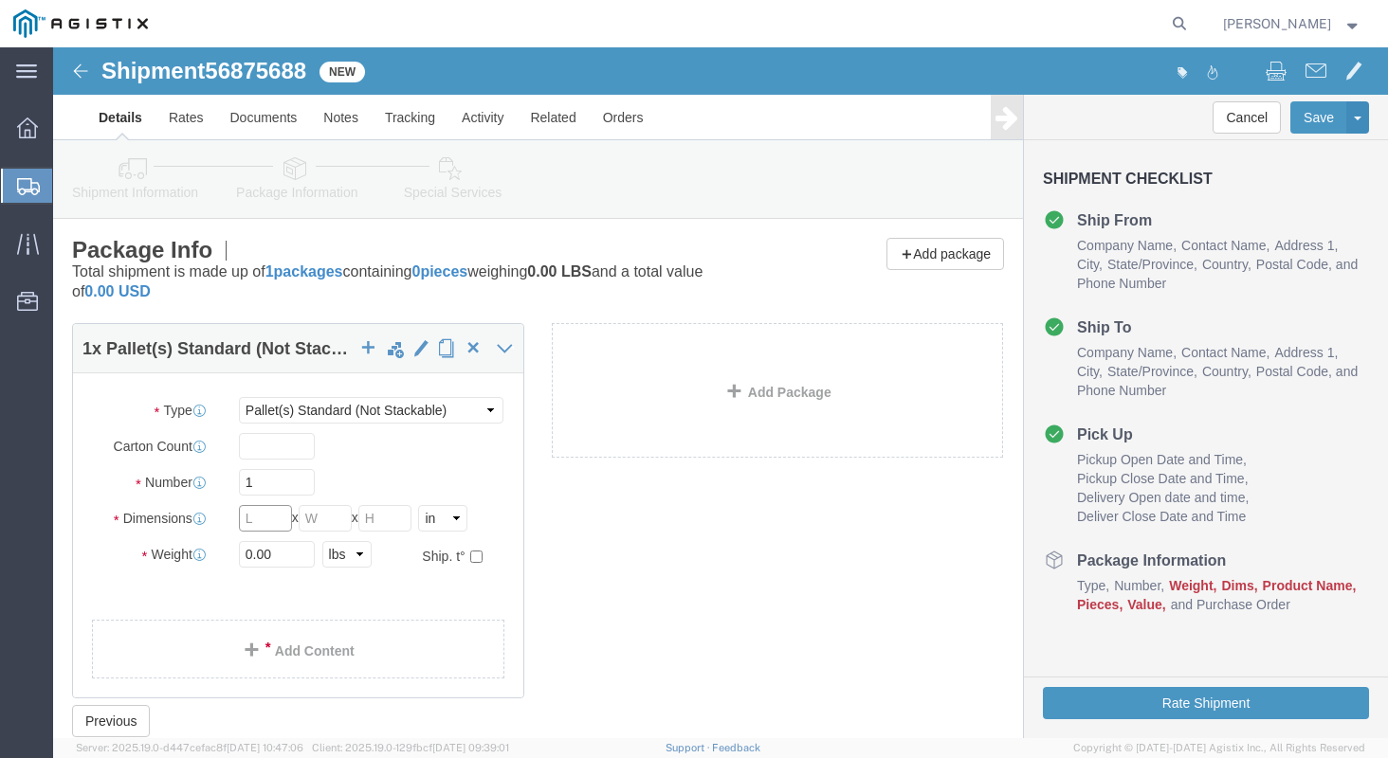
click input "text"
type input "35"
type input "23"
type input "17"
type input "168"
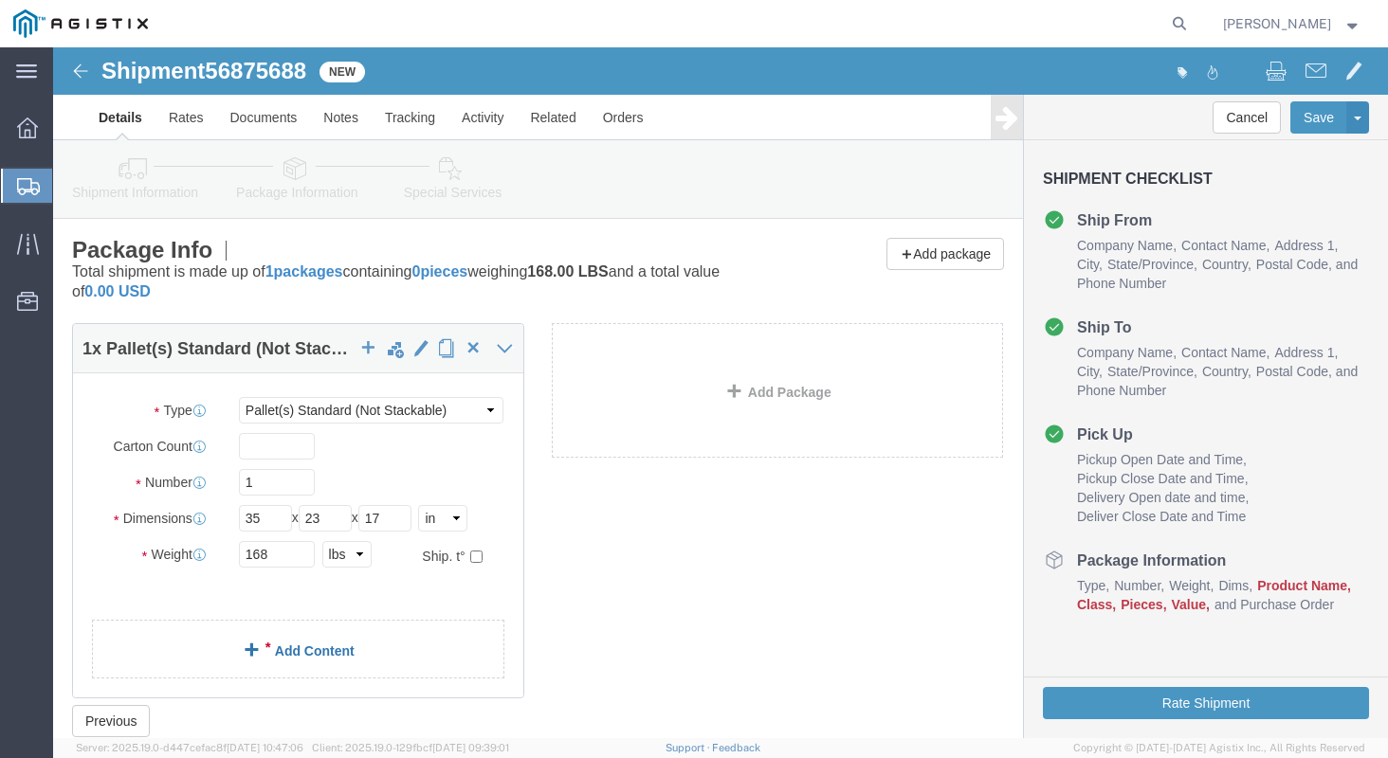
click link "Add Content"
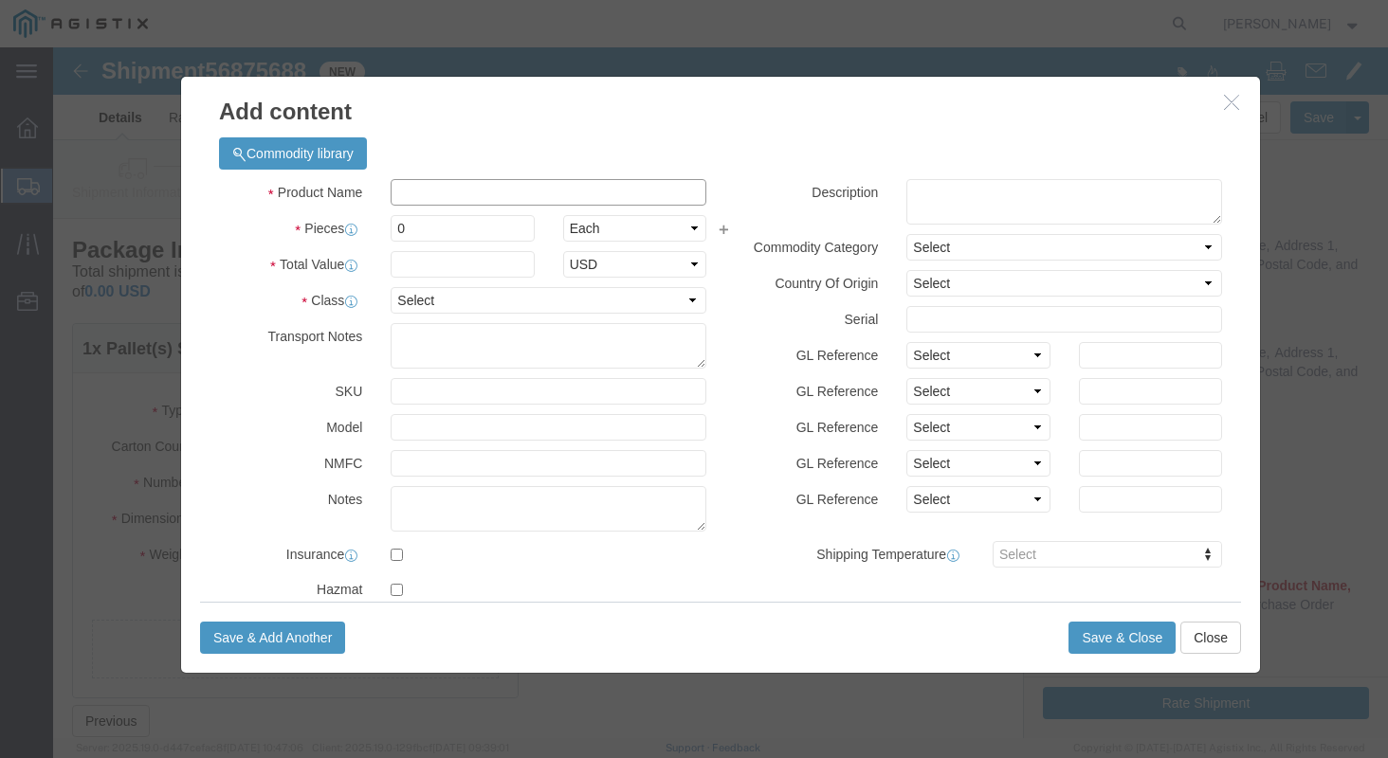
click input "text"
type input "STEEL FLANGES"
type input "1"
type input "679.96"
select select "USD"
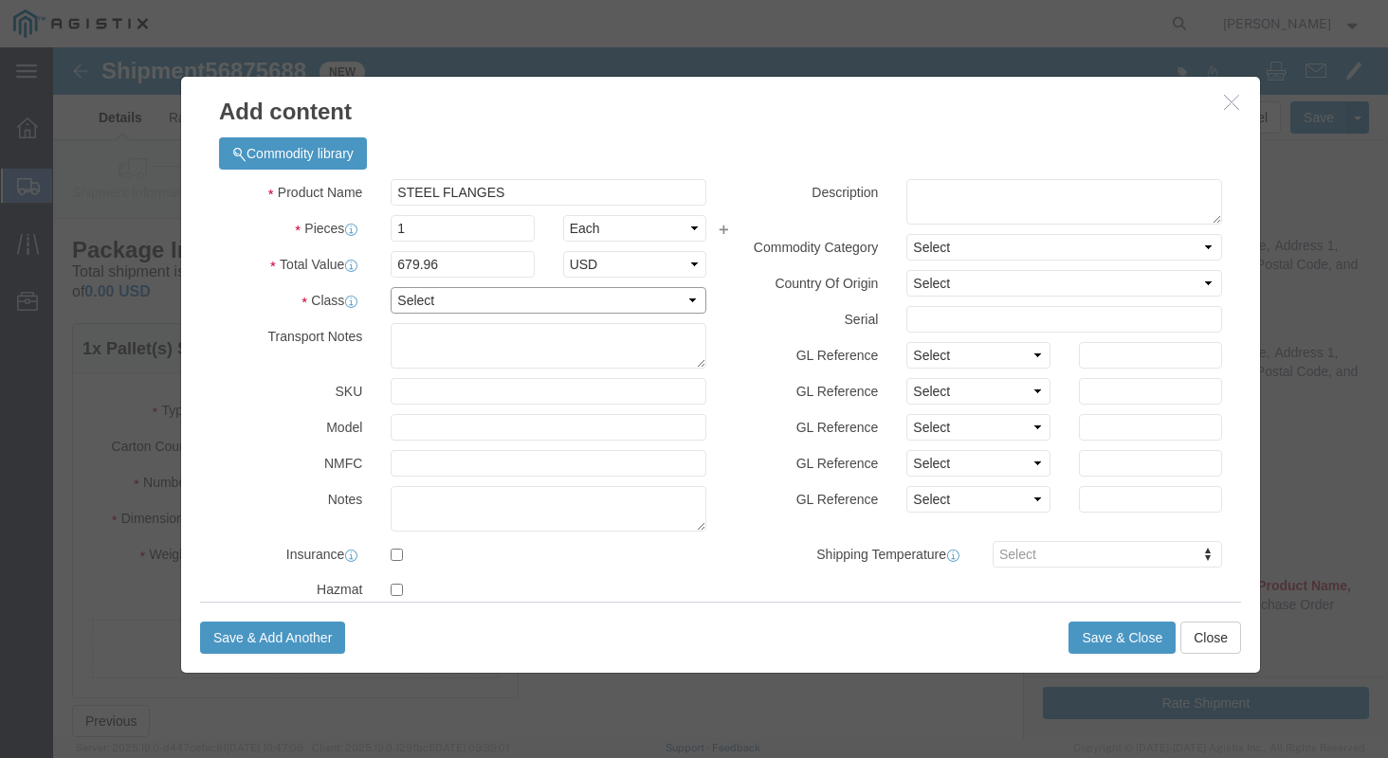
select select "50"
click button "Save & Close"
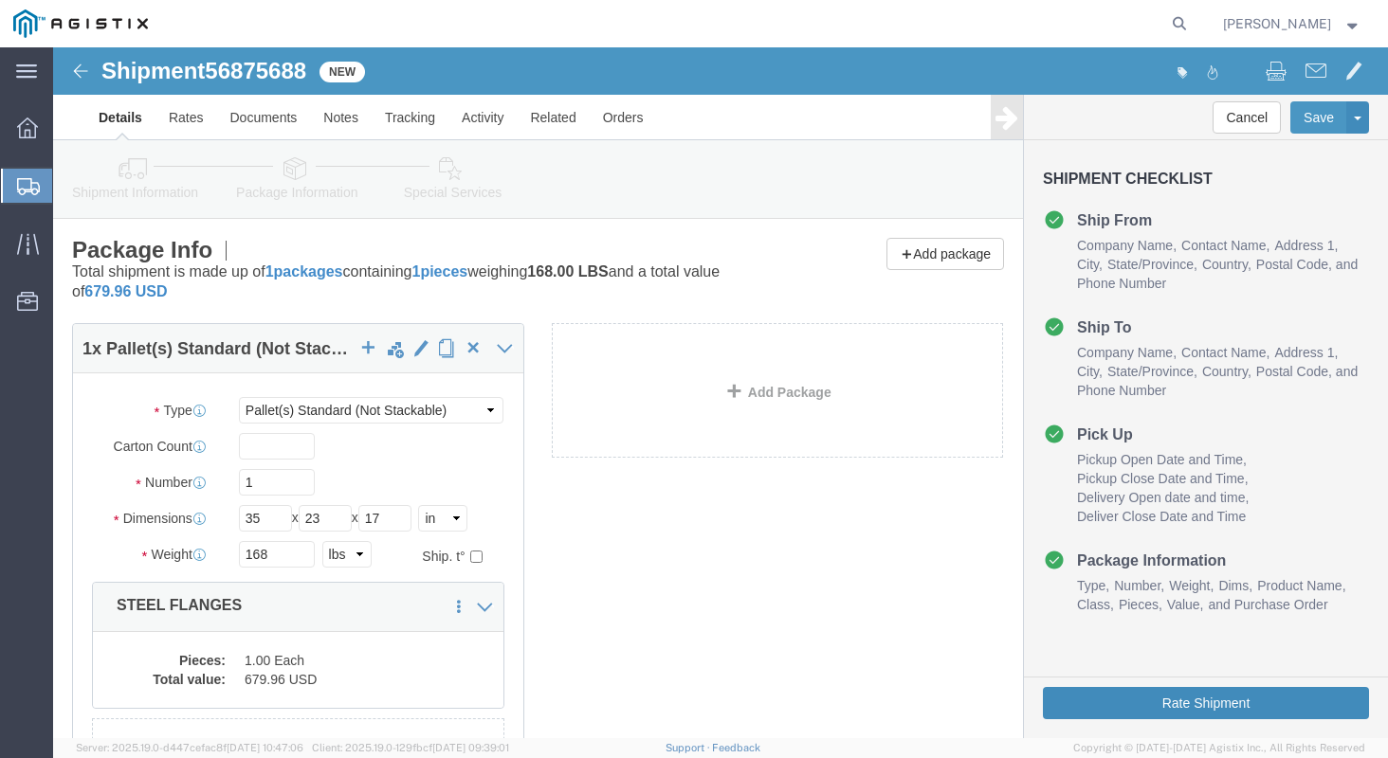
click button "Rate Shipment"
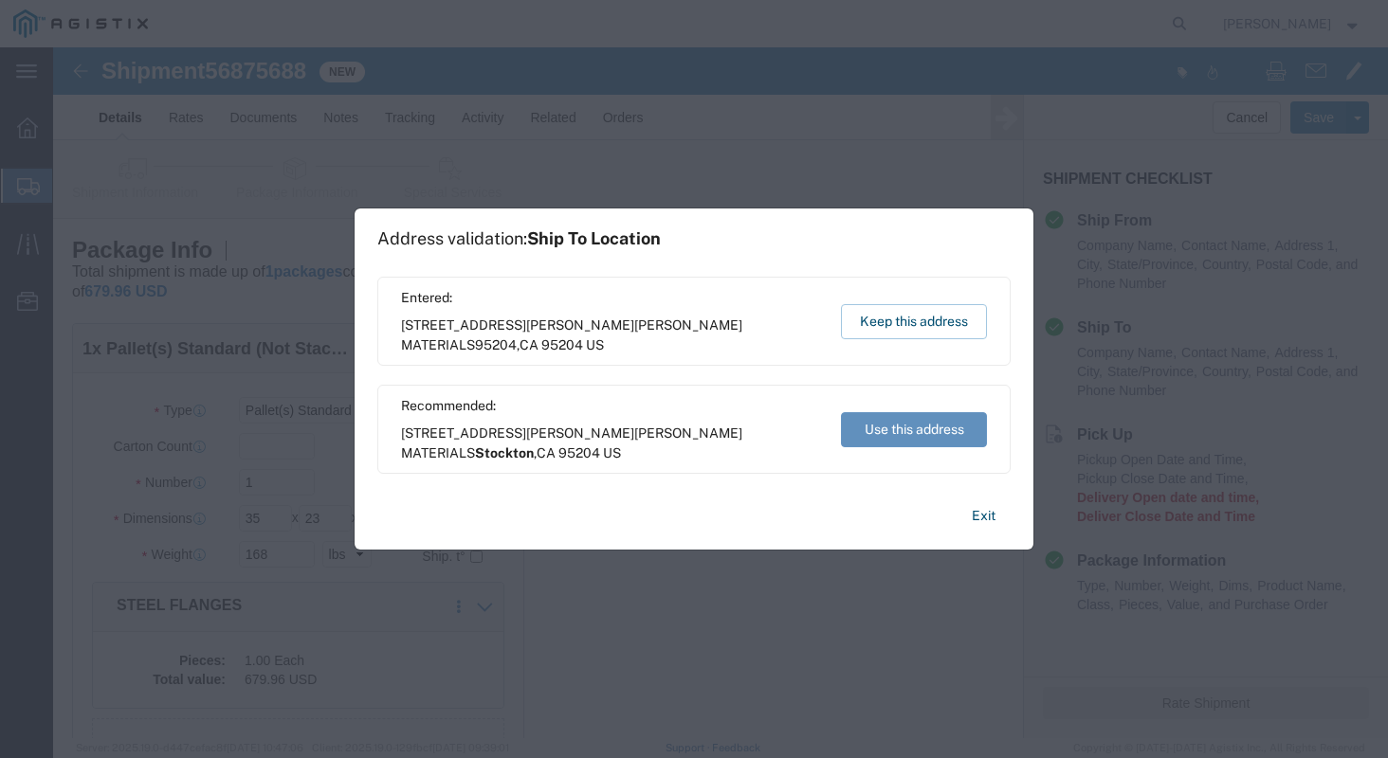
click at [881, 424] on button "Use this address" at bounding box center [914, 429] width 146 height 35
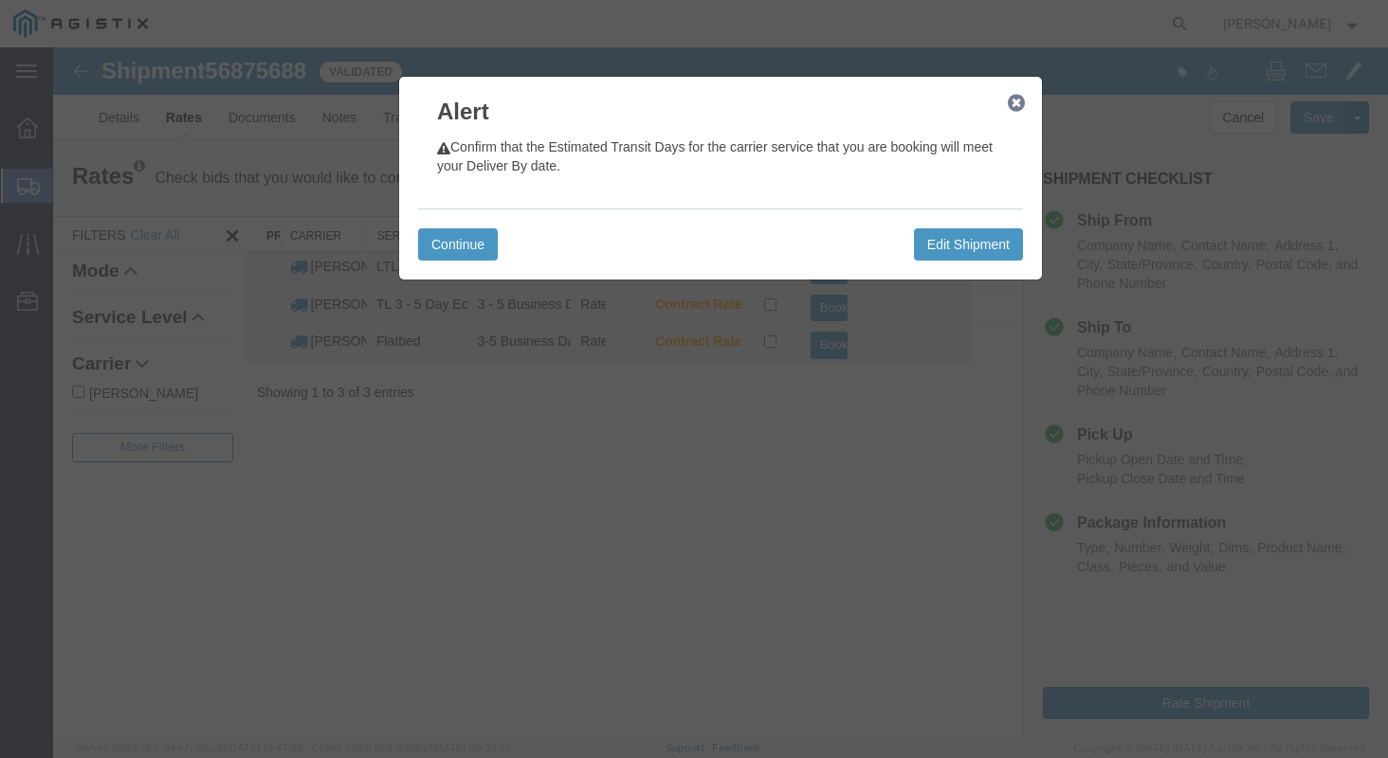
click at [499, 244] on div "Continue Edit Shipment" at bounding box center [720, 244] width 605 height 71
click at [485, 244] on button "Continue" at bounding box center [458, 244] width 80 height 32
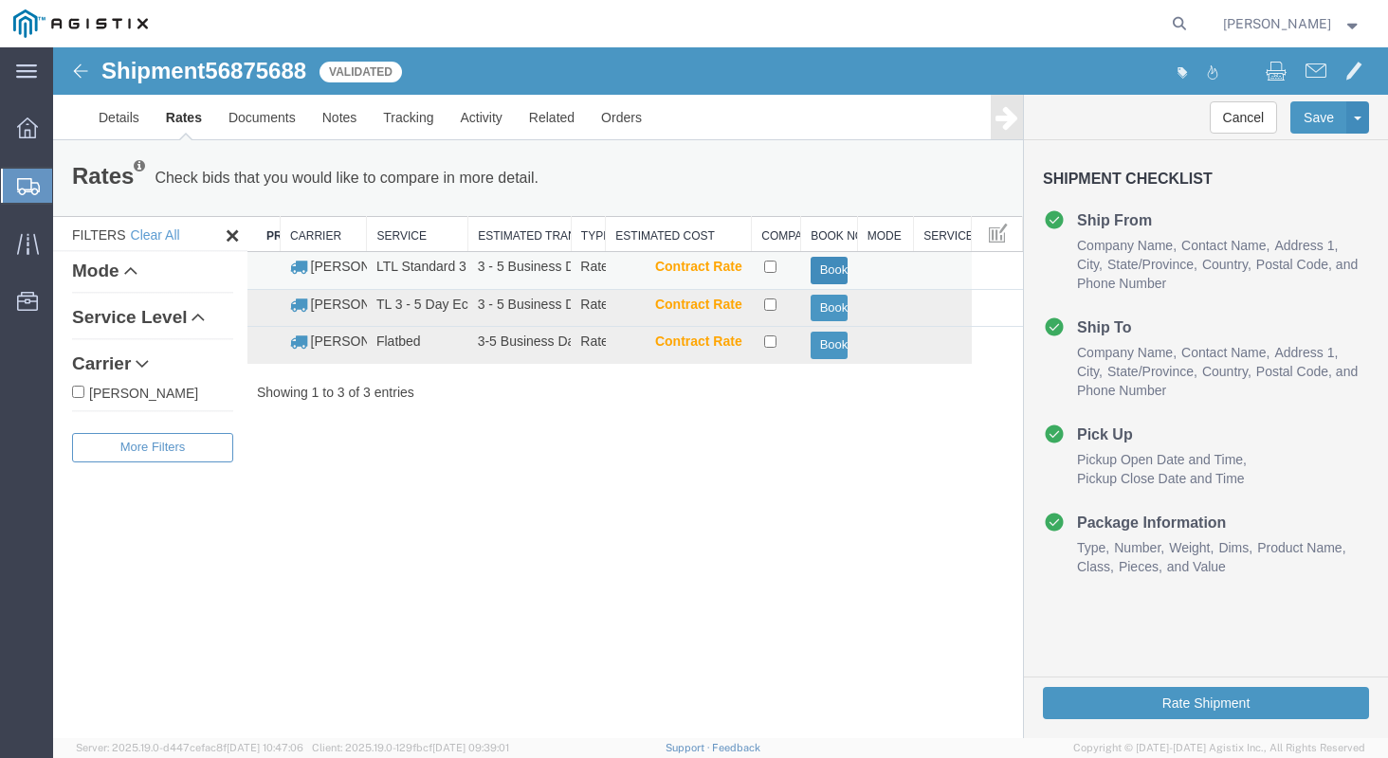
click at [813, 271] on button "Book" at bounding box center [829, 270] width 38 height 27
